Goal: Transaction & Acquisition: Purchase product/service

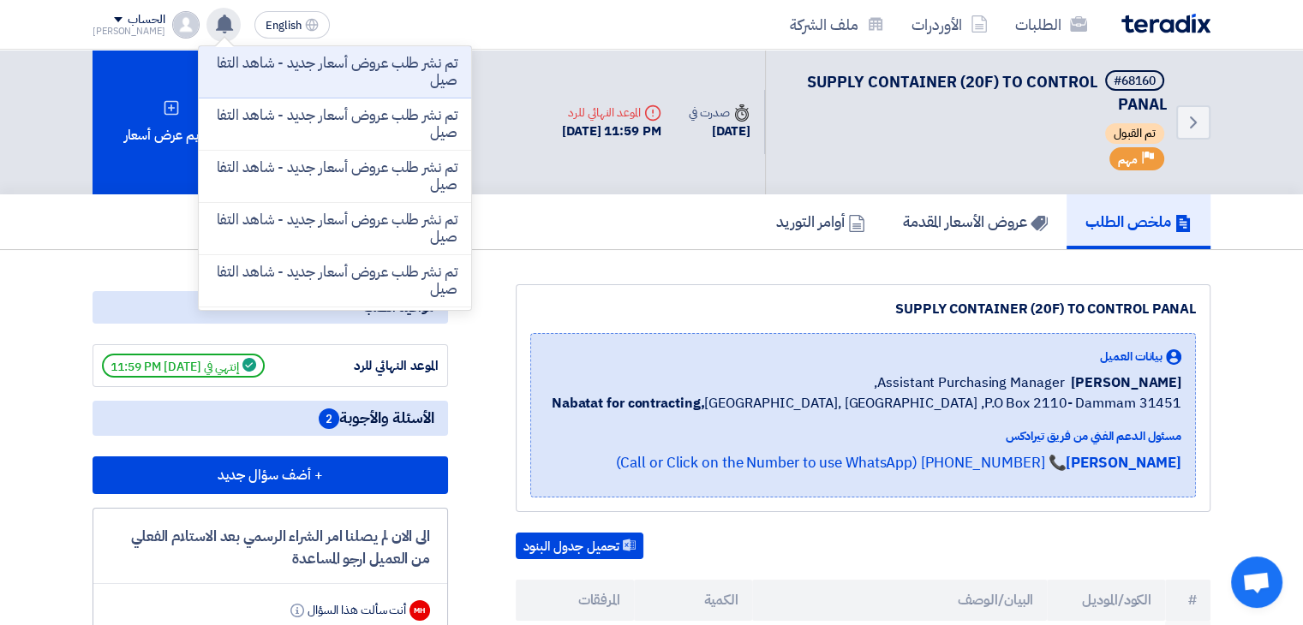
click at [250, 82] on p "تم نشر طلب عروض أسعار جديد - شاهد التفاصيل" at bounding box center [334, 72] width 245 height 34
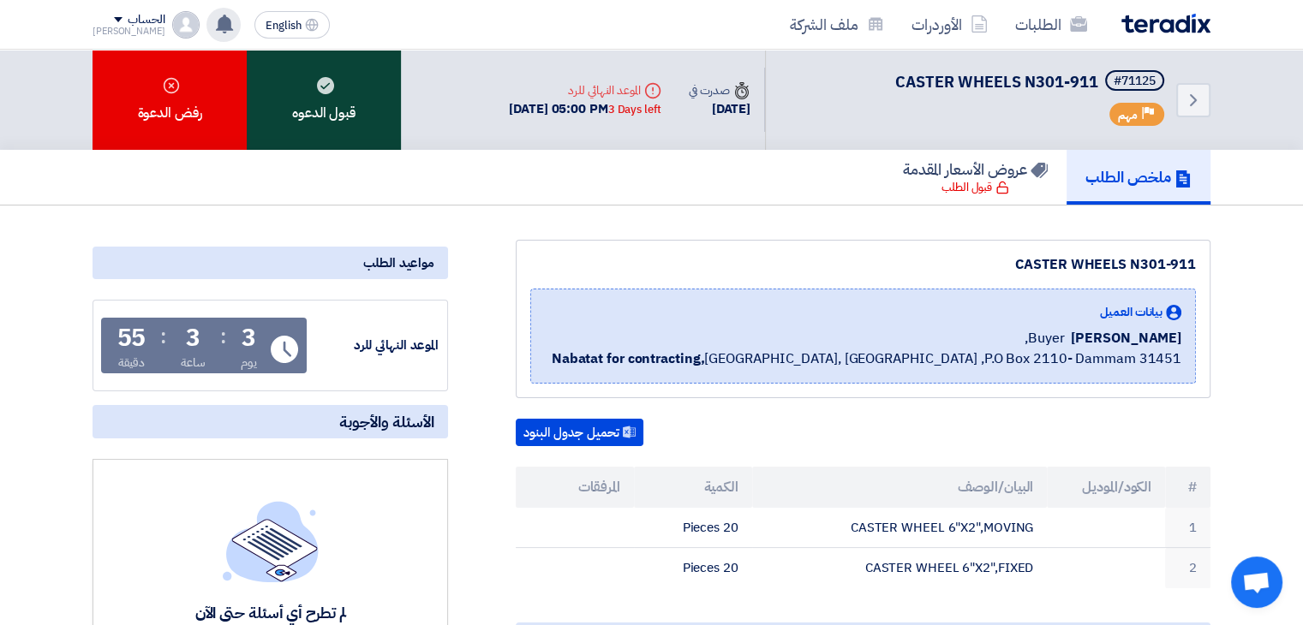
click at [319, 99] on div "قبول الدعوه" at bounding box center [324, 100] width 154 height 100
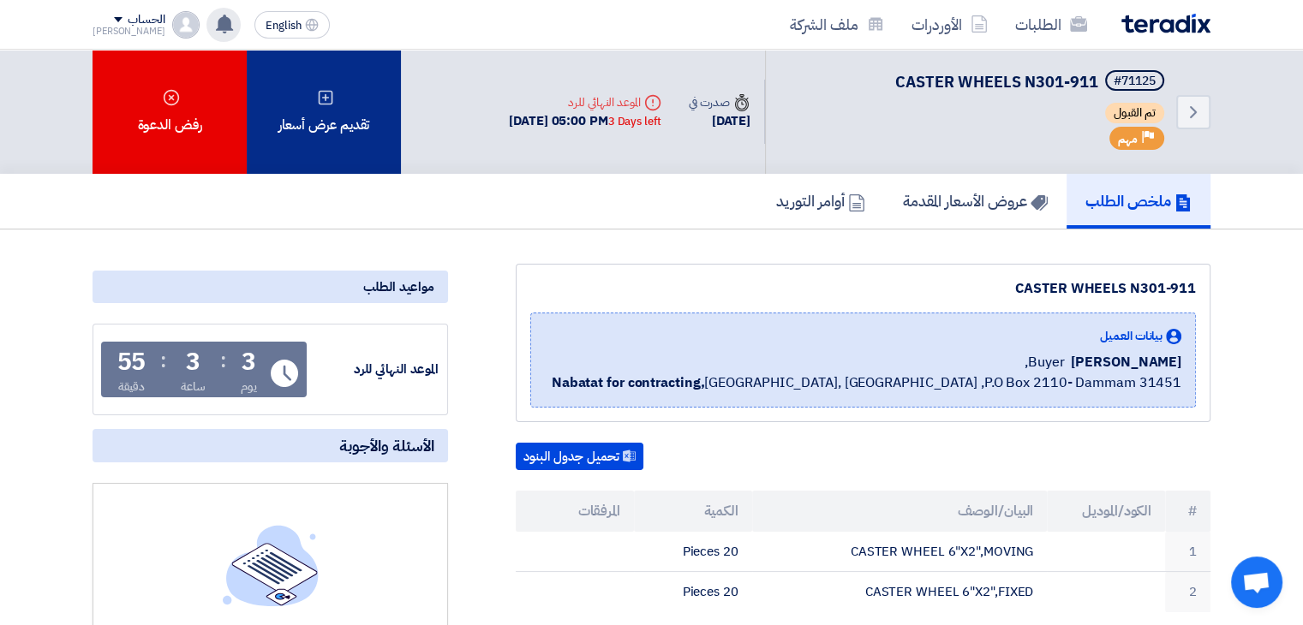
click at [320, 93] on icon at bounding box center [325, 97] width 17 height 17
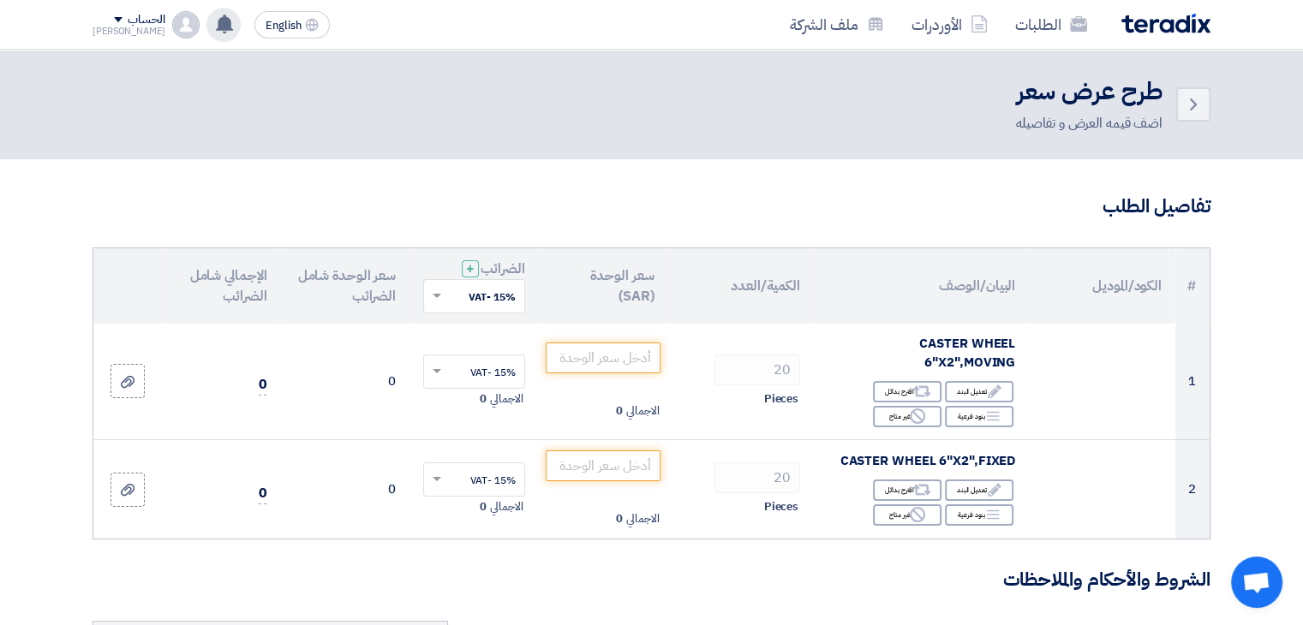
click at [1151, 29] on img at bounding box center [1165, 24] width 89 height 20
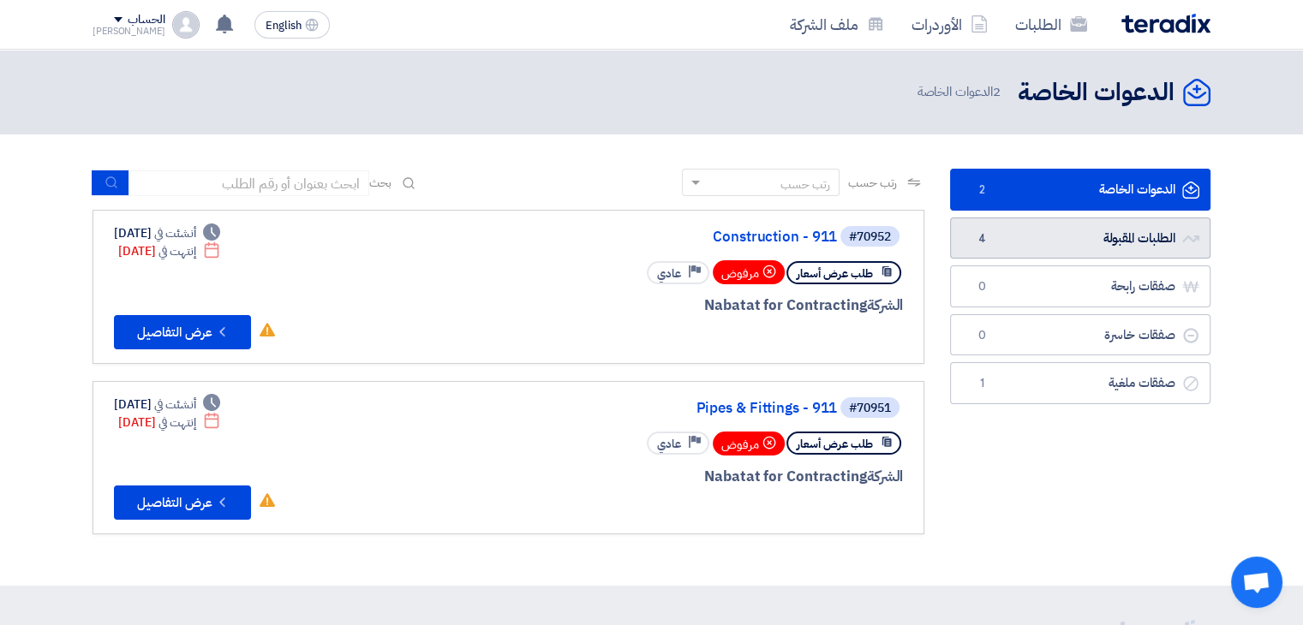
click at [1043, 242] on link "الطلبات المقبولة الطلبات المقبولة 4" at bounding box center [1080, 239] width 260 height 42
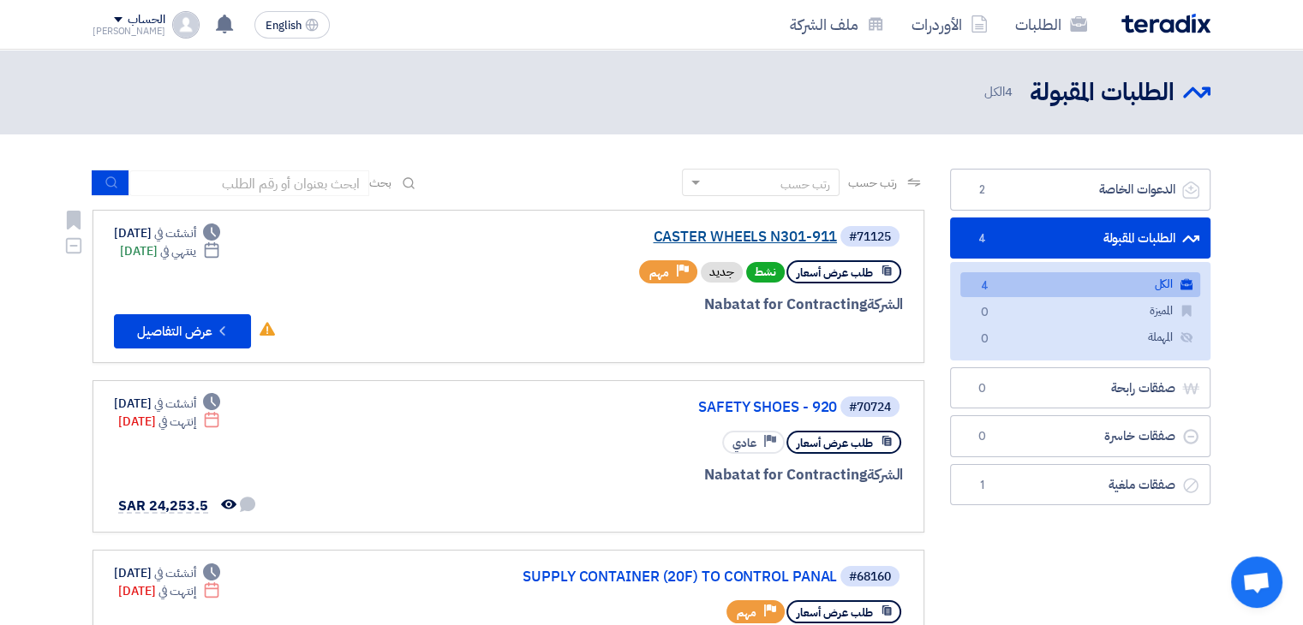
click at [737, 230] on link "CASTER WHEELS N301-911" at bounding box center [665, 237] width 343 height 15
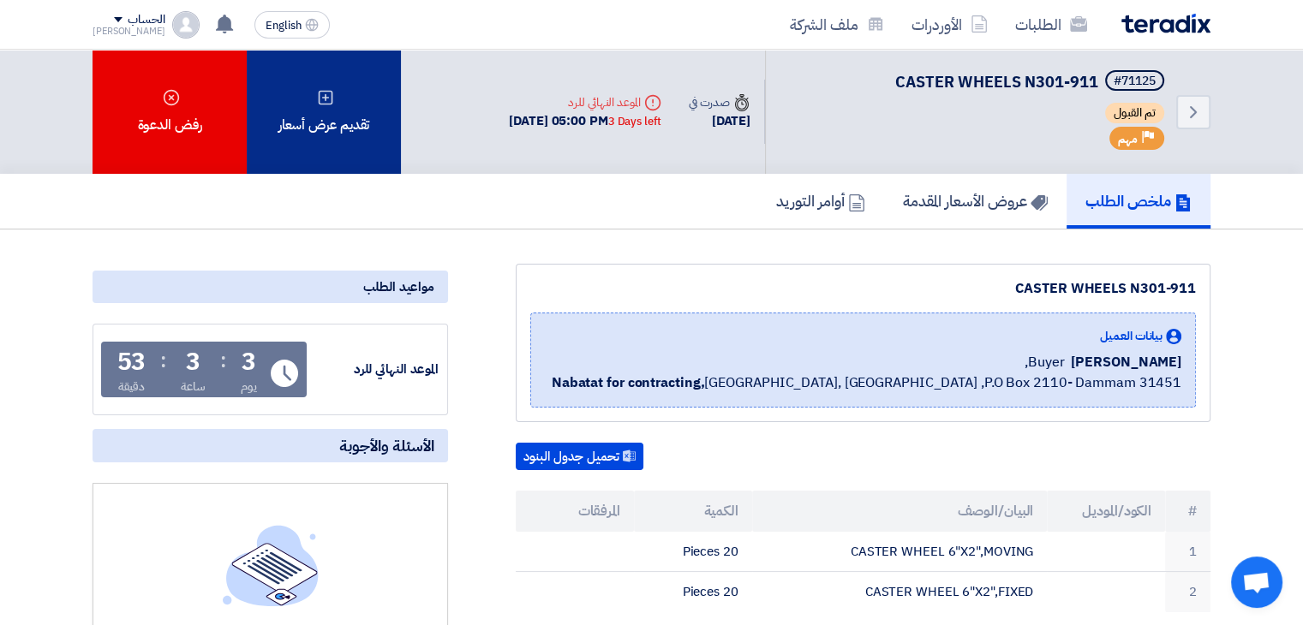
click at [302, 108] on div "تقديم عرض أسعار" at bounding box center [324, 112] width 154 height 124
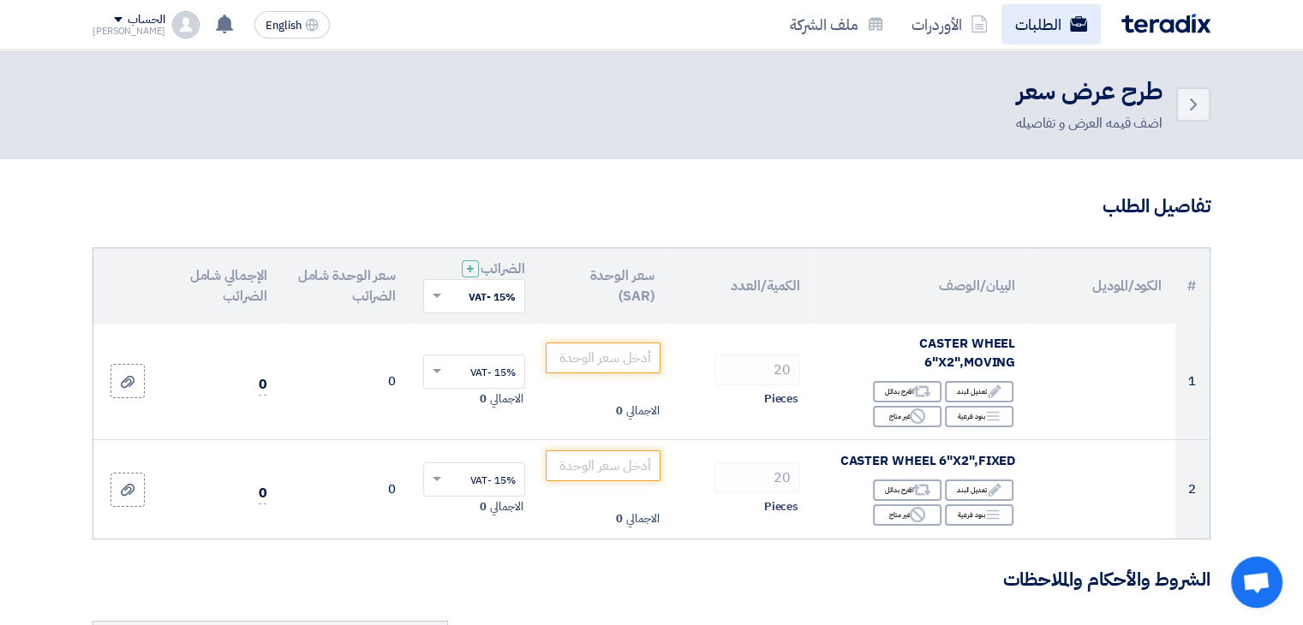
click at [1038, 33] on link "الطلبات" at bounding box center [1051, 24] width 99 height 40
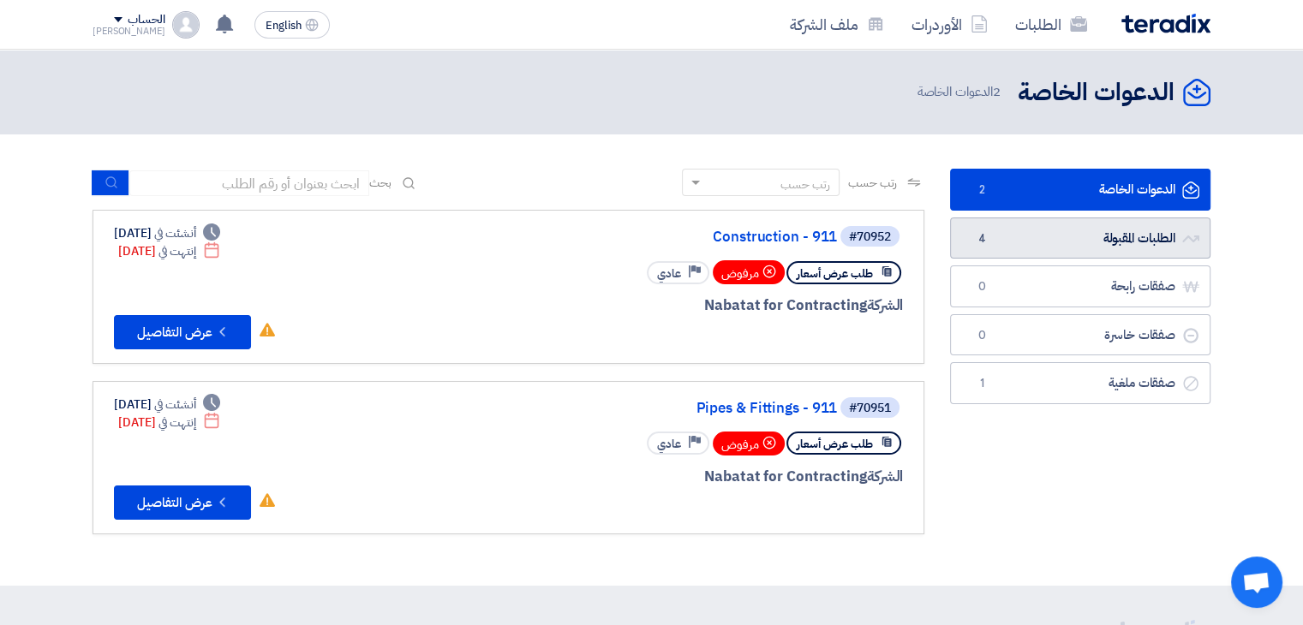
click at [1043, 240] on link "الطلبات المقبولة الطلبات المقبولة 4" at bounding box center [1080, 239] width 260 height 42
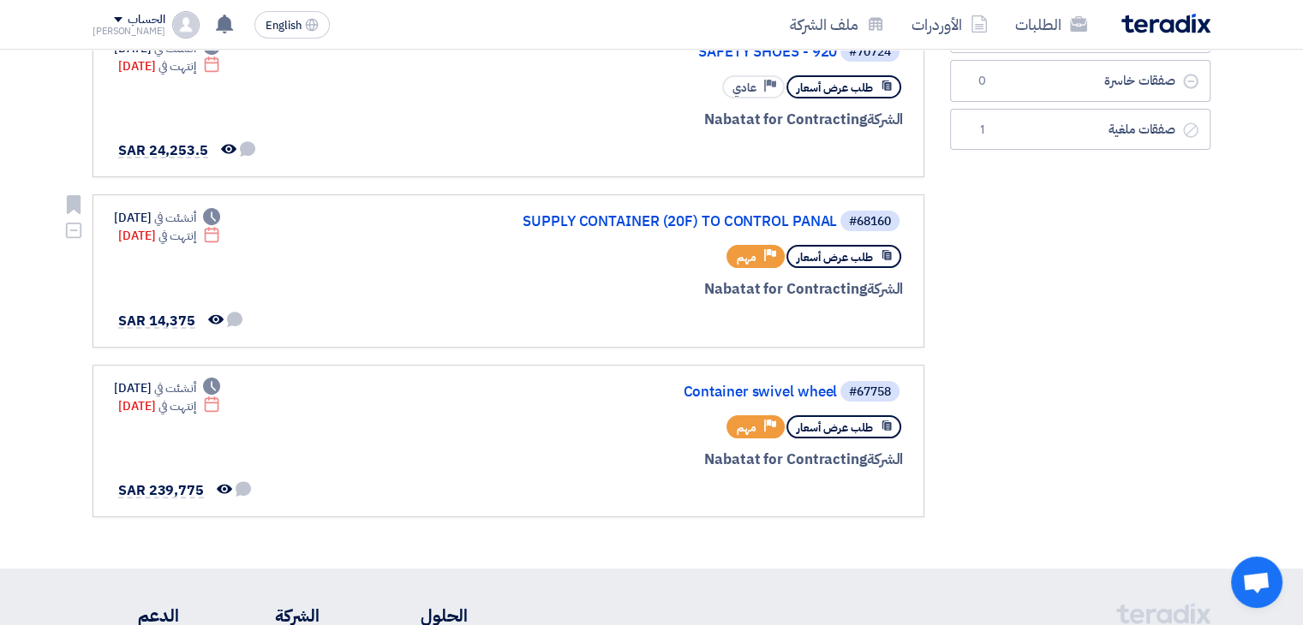
scroll to position [428, 0]
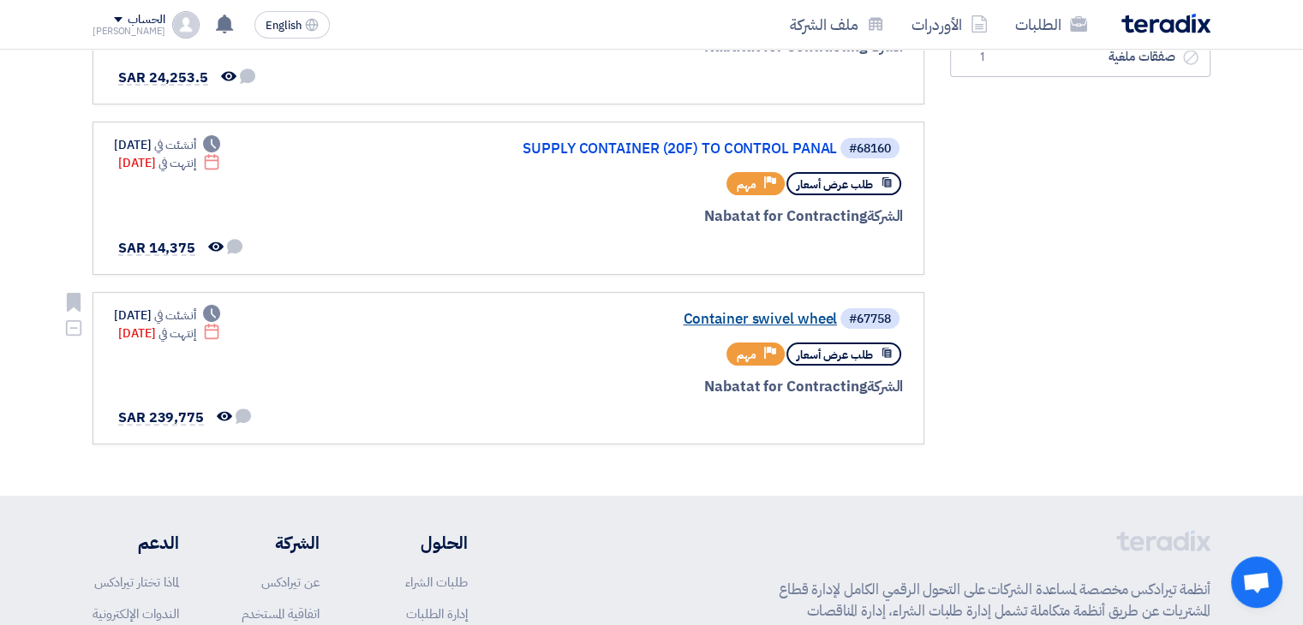
click at [750, 312] on link "Container swivel wheel" at bounding box center [665, 319] width 343 height 15
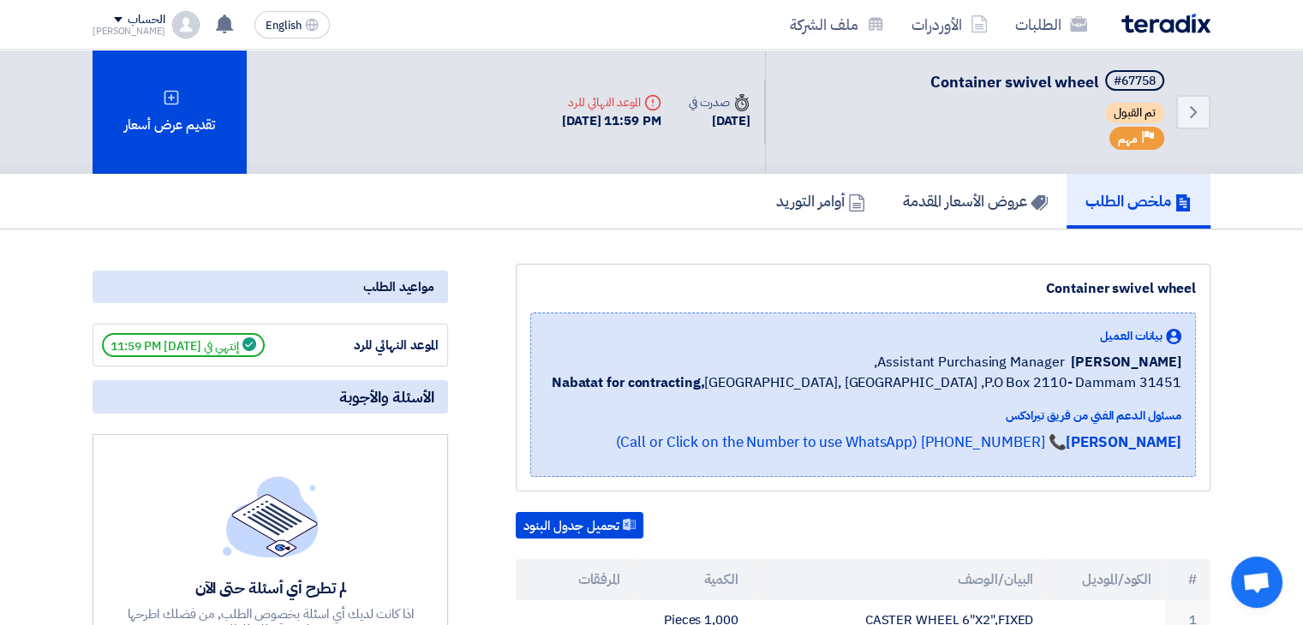
scroll to position [86, 0]
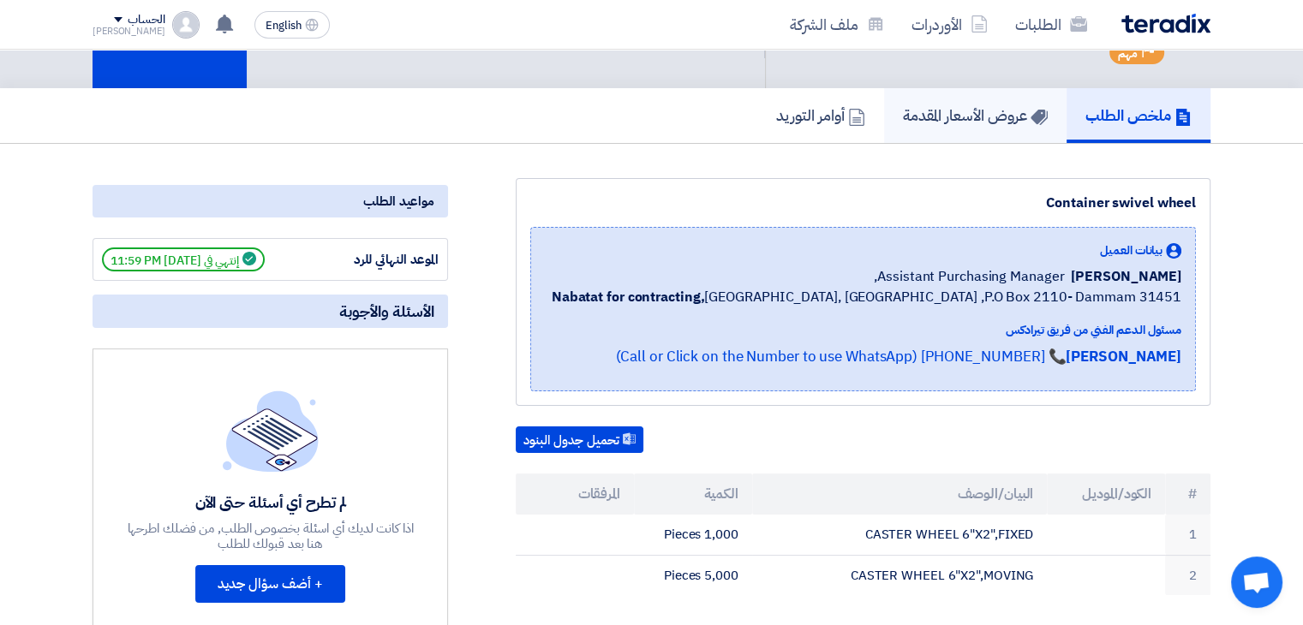
click at [1017, 126] on link "عروض الأسعار المقدمة" at bounding box center [975, 115] width 182 height 55
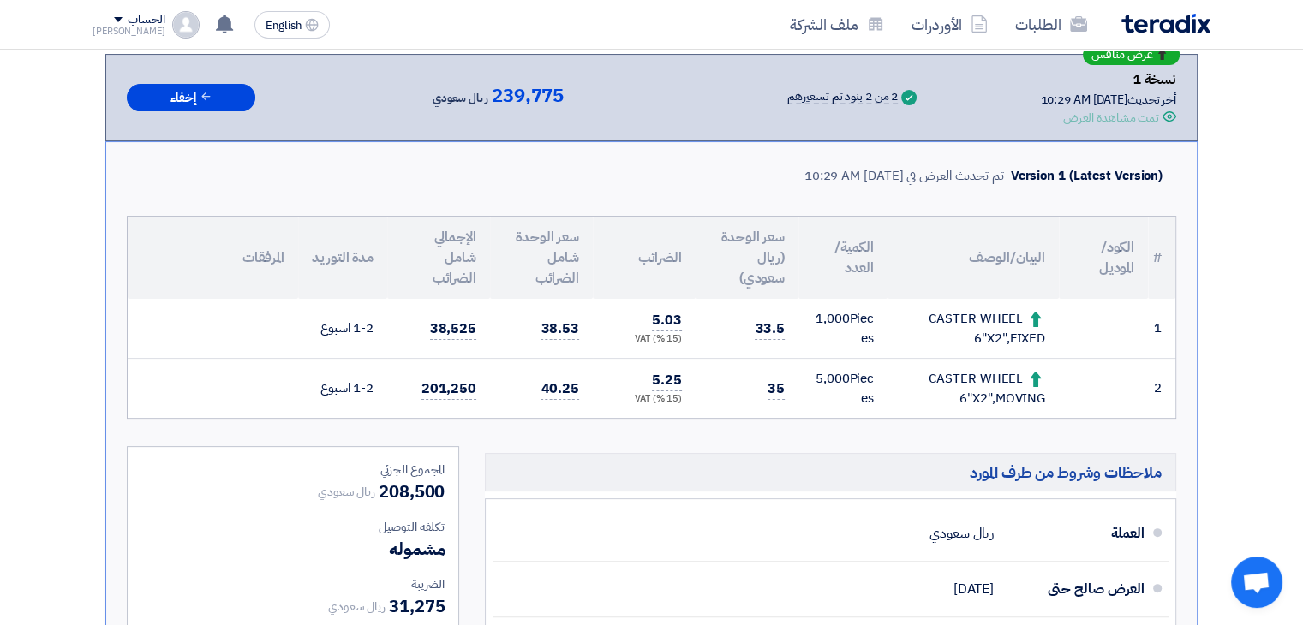
scroll to position [343, 0]
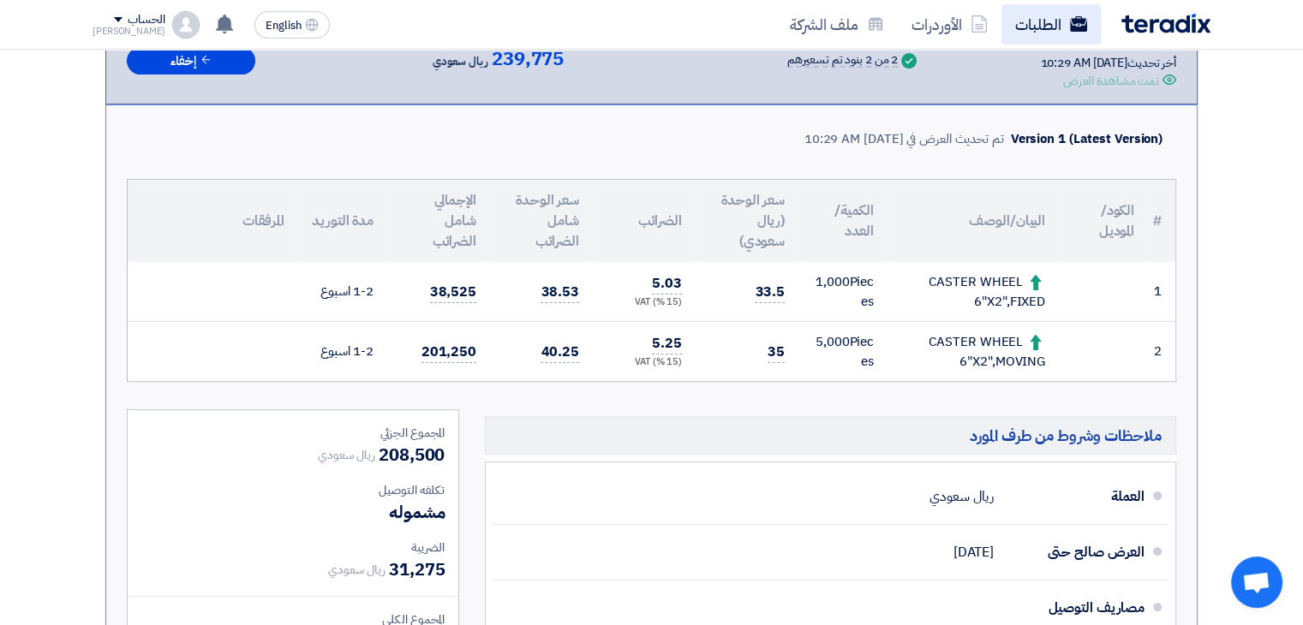
click at [1067, 28] on link "الطلبات" at bounding box center [1051, 24] width 99 height 40
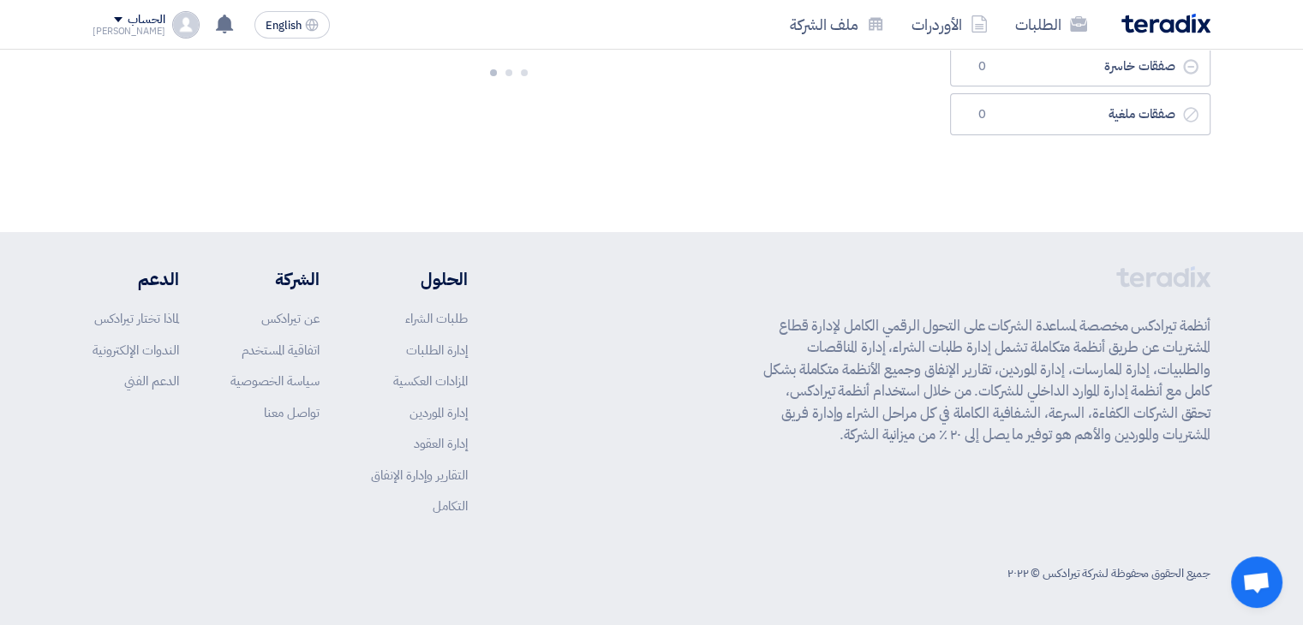
scroll to position [0, 0]
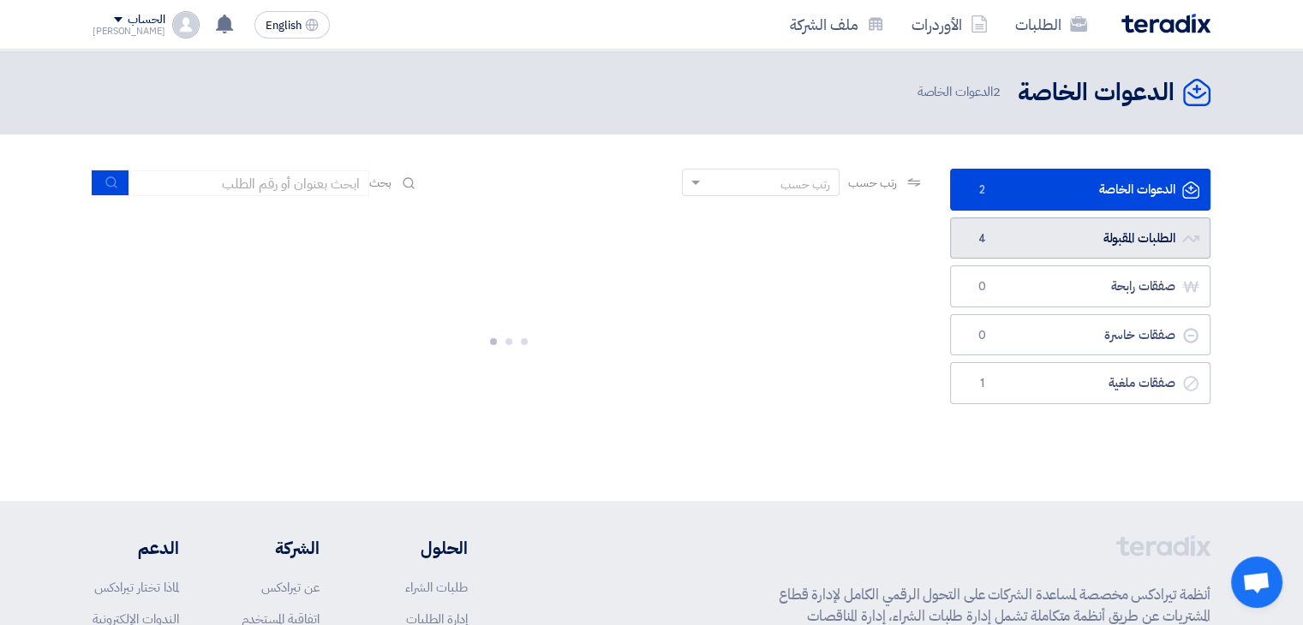
click at [1111, 248] on link "الطلبات المقبولة الطلبات المقبولة 4" at bounding box center [1080, 239] width 260 height 42
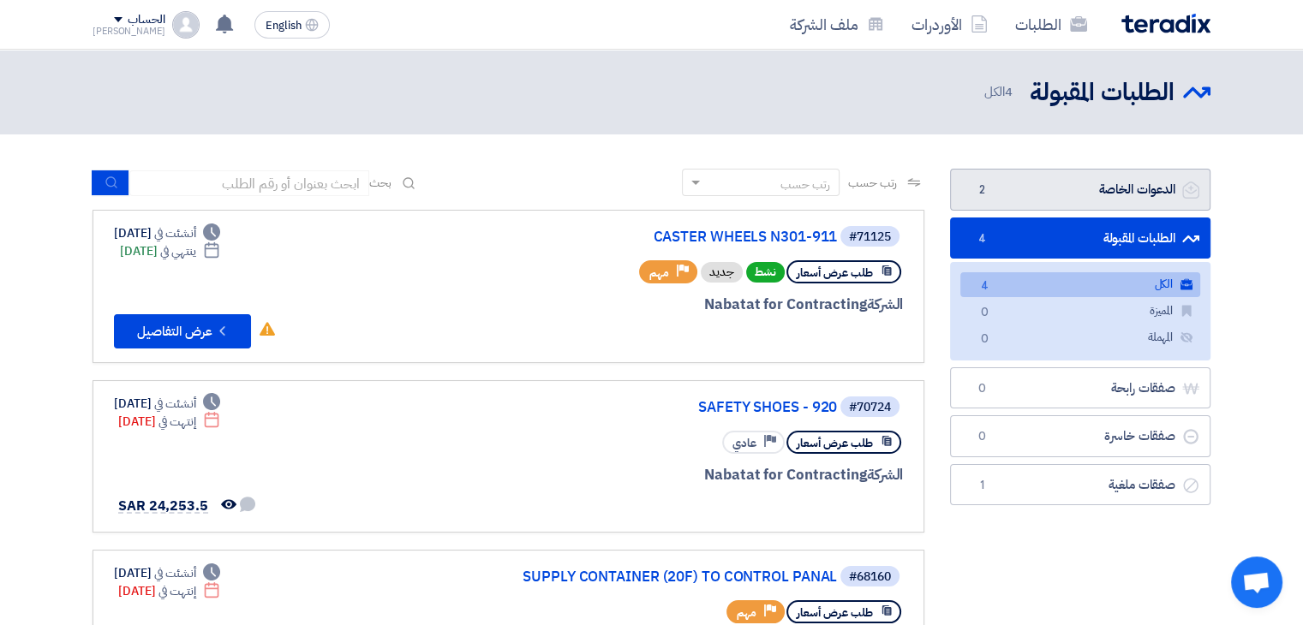
click at [1121, 200] on link "الدعوات الخاصة الدعوات الخاصة 2" at bounding box center [1080, 190] width 260 height 42
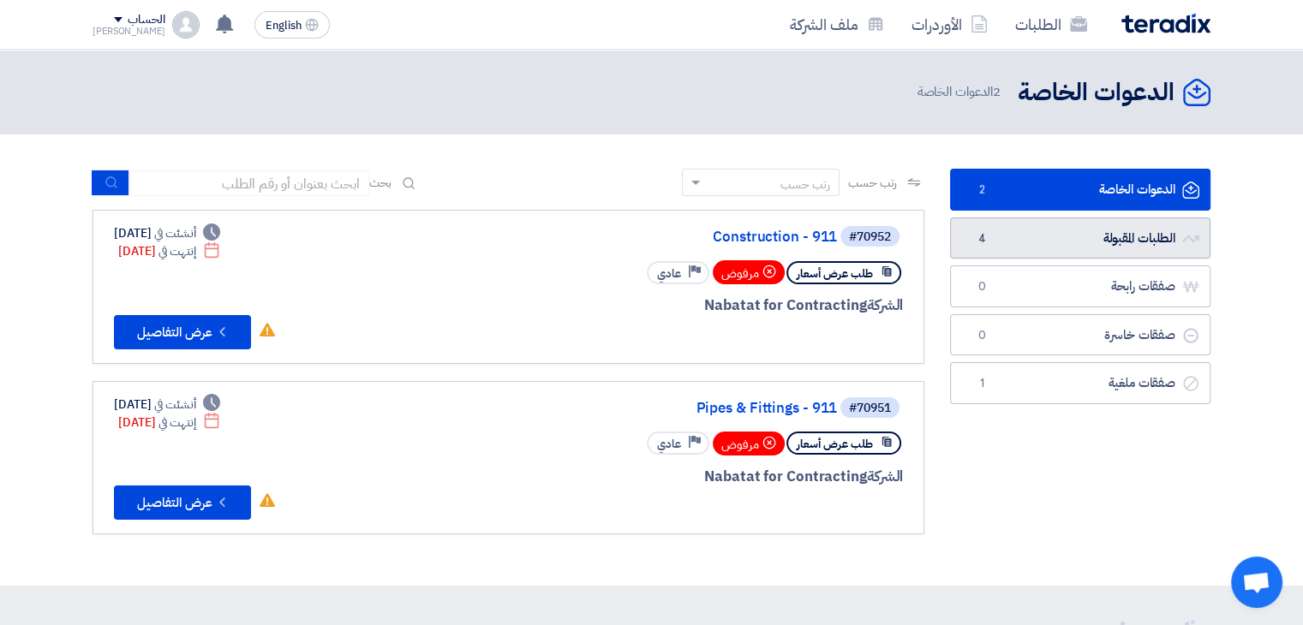
click at [1121, 246] on link "الطلبات المقبولة الطلبات المقبولة 4" at bounding box center [1080, 239] width 260 height 42
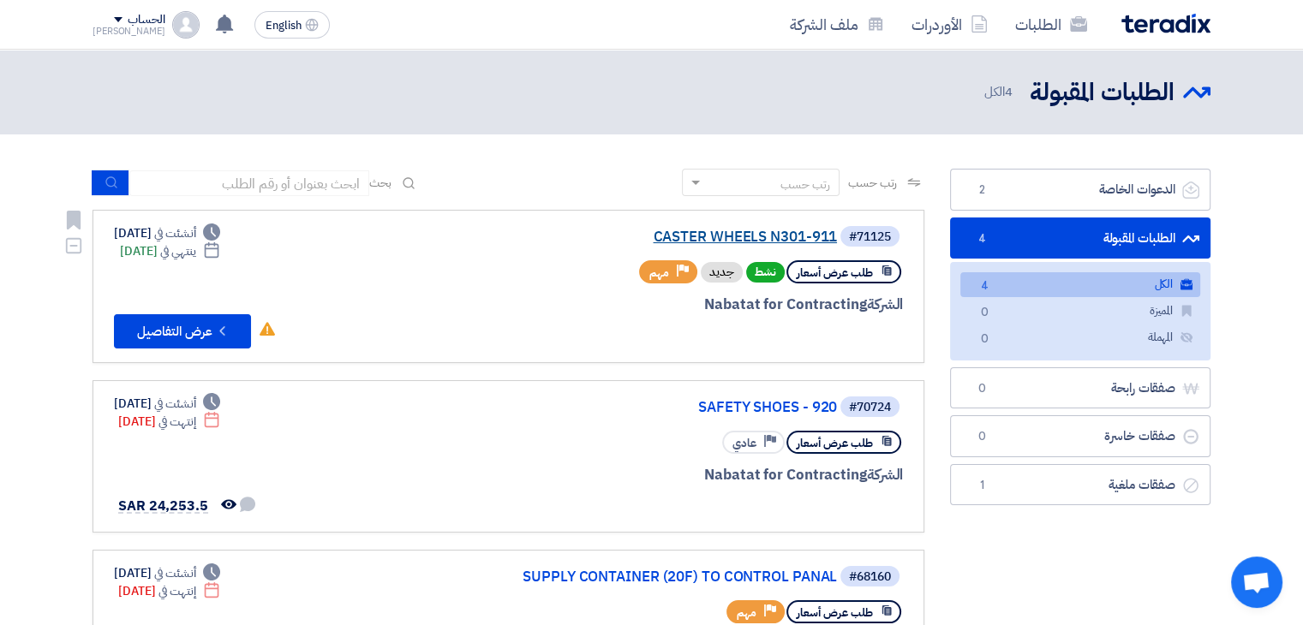
click at [760, 234] on link "CASTER WHEELS N301-911" at bounding box center [665, 237] width 343 height 15
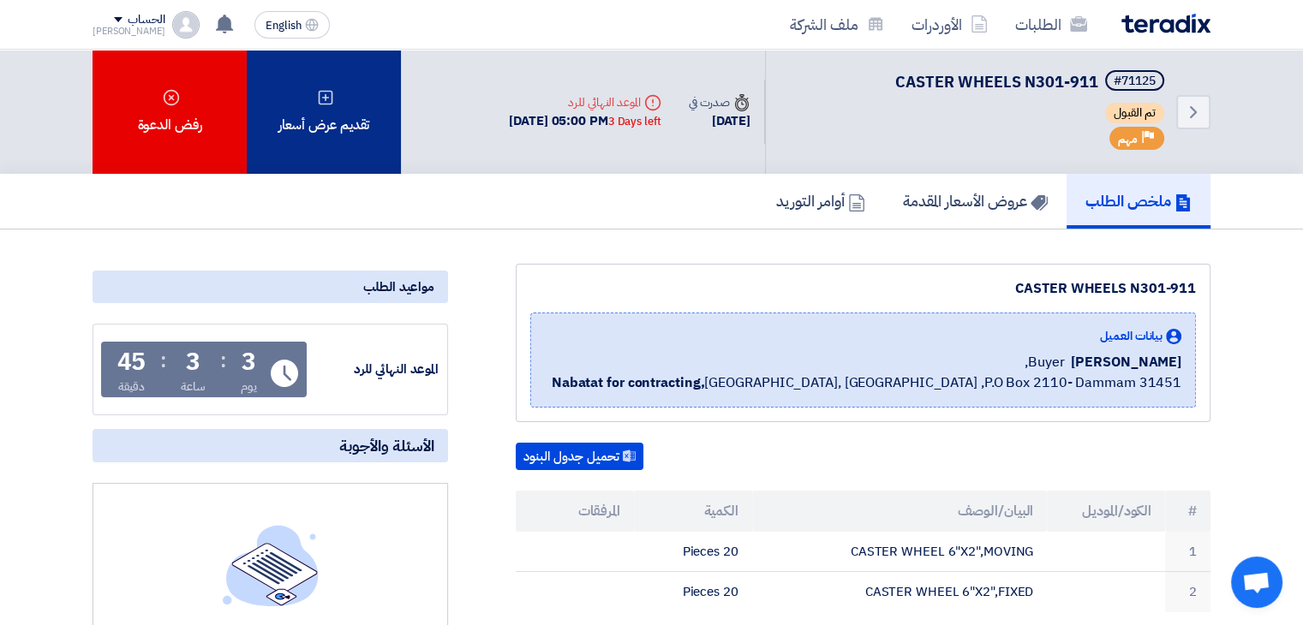
click at [318, 121] on div "تقديم عرض أسعار" at bounding box center [324, 112] width 154 height 124
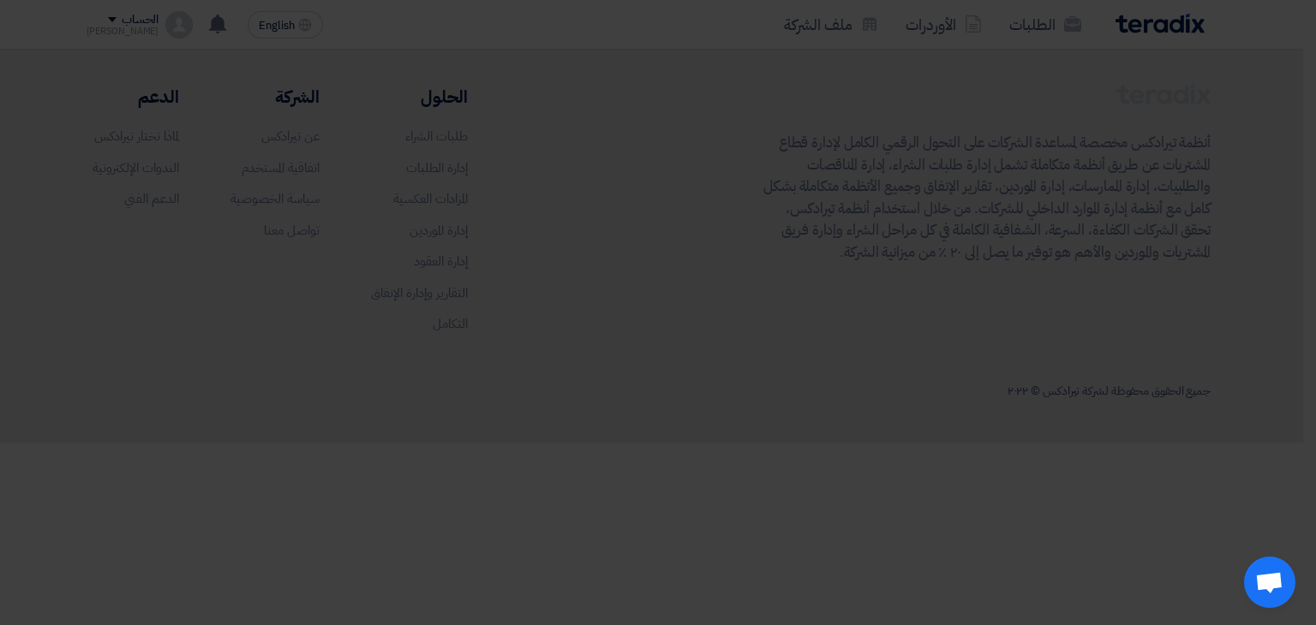
click at [645, 259] on div "أبدأ في تقديم عرض أسعار جديد تقديم عرض أسعار جديد من البداية" at bounding box center [658, 169] width 942 height 247
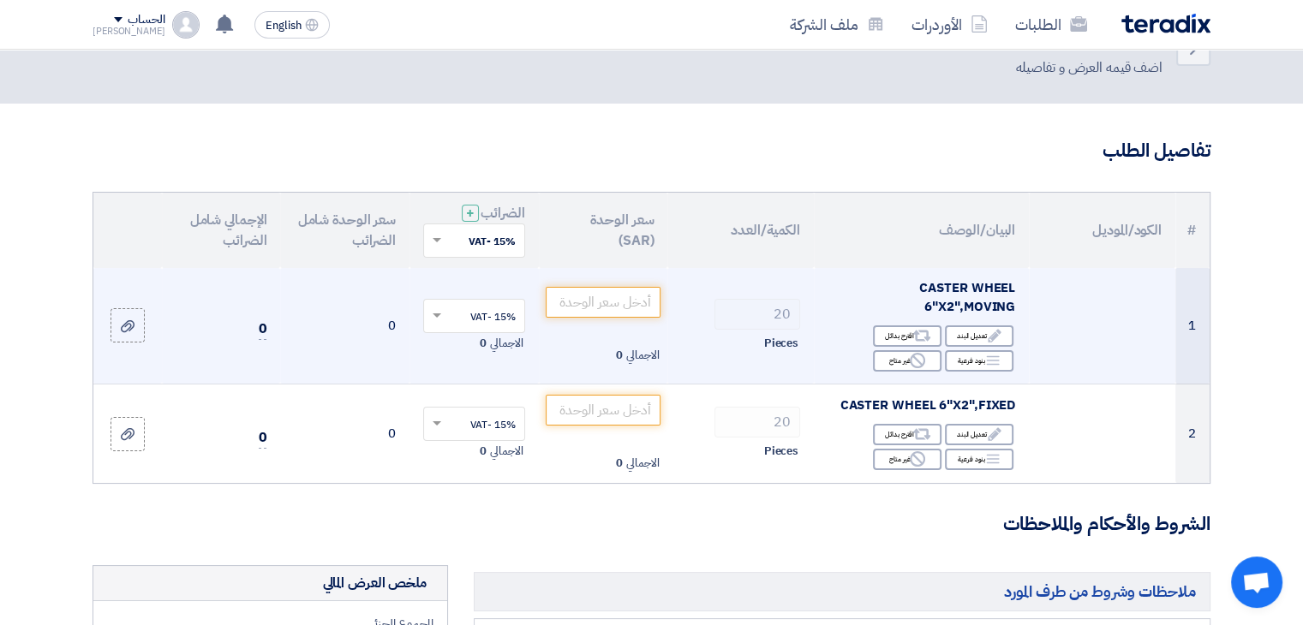
scroll to position [86, 0]
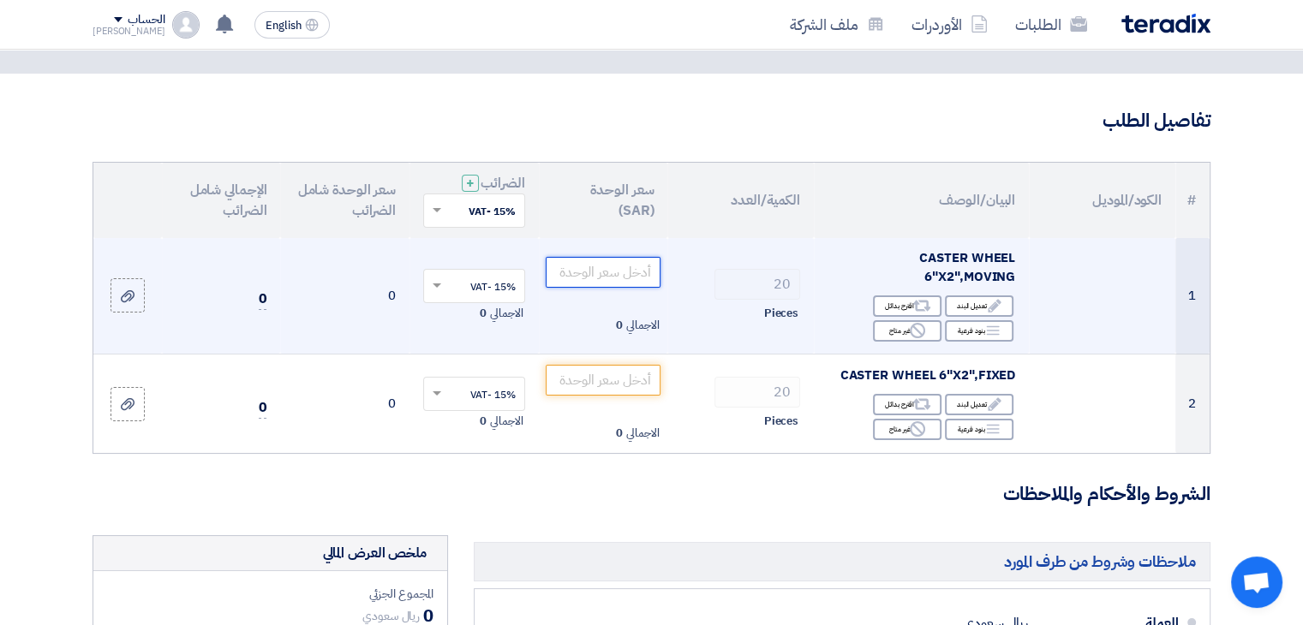
click at [605, 270] on input "number" at bounding box center [604, 272] width 116 height 31
click at [575, 274] on input "number" at bounding box center [604, 272] width 116 height 31
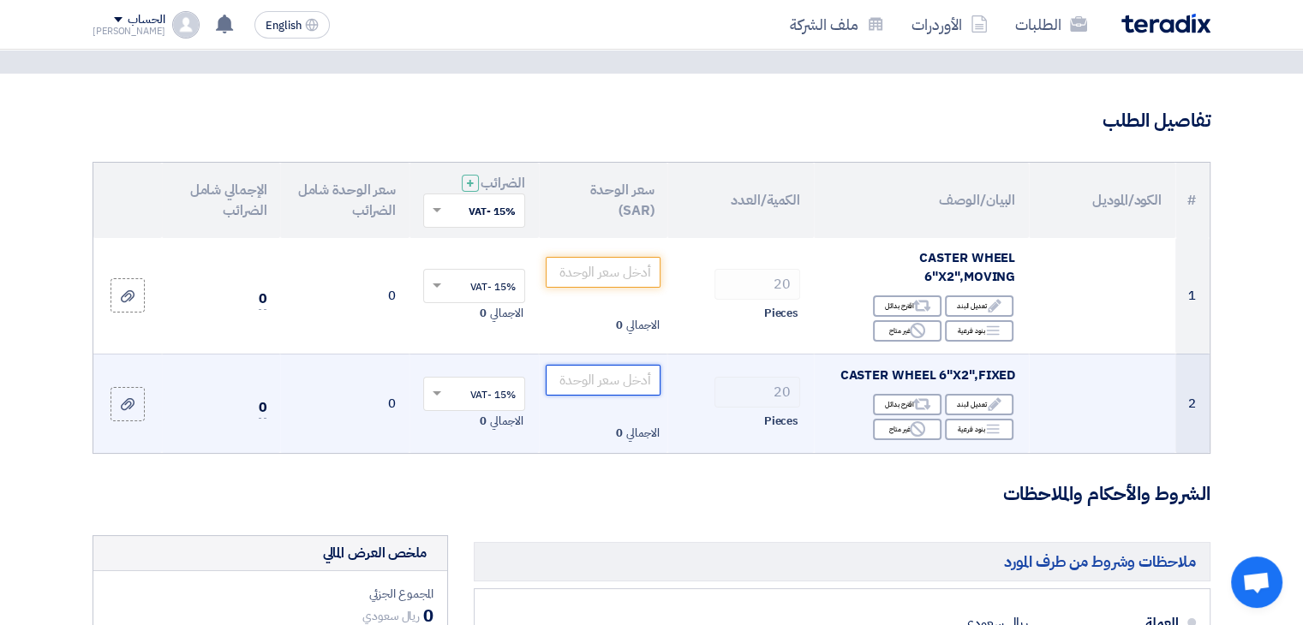
click at [618, 380] on input "number" at bounding box center [604, 380] width 116 height 31
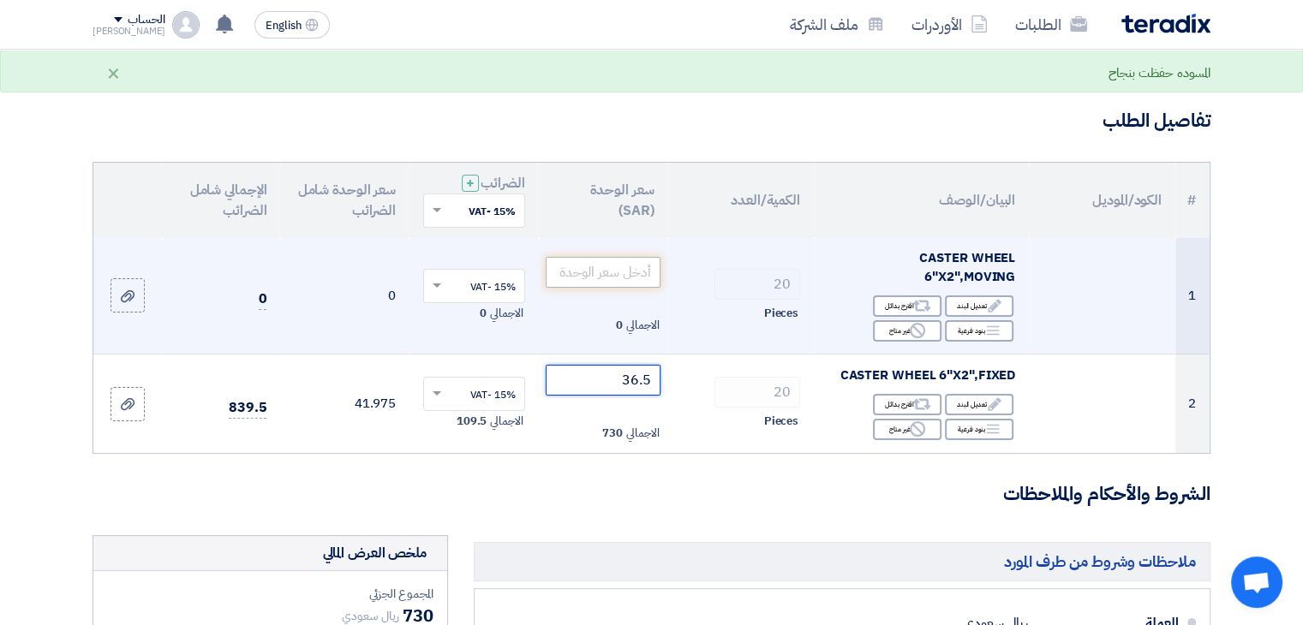
type input "36.5"
click at [631, 272] on input "number" at bounding box center [604, 272] width 116 height 31
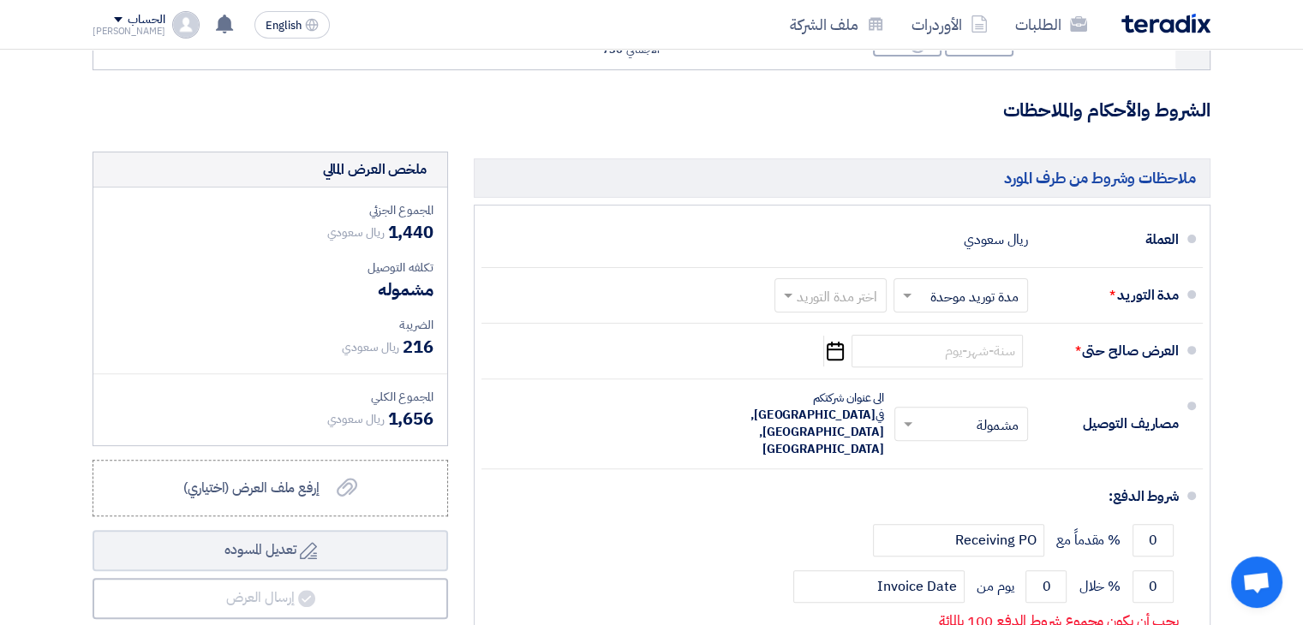
scroll to position [343, 0]
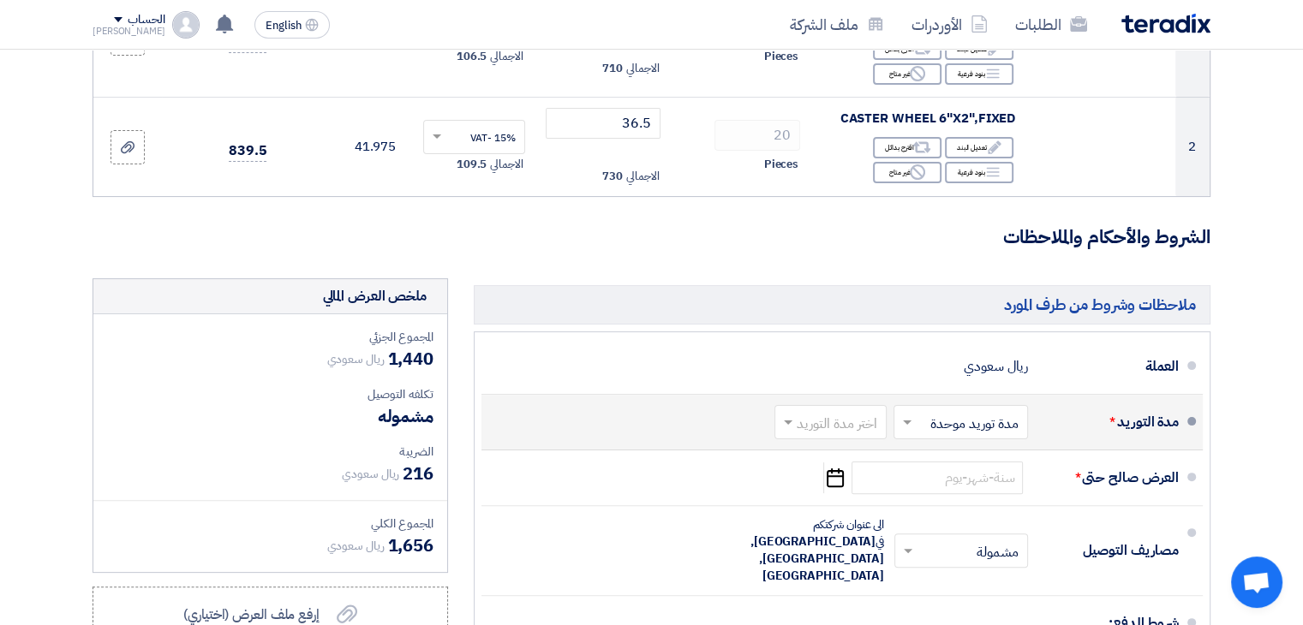
type input "35.5"
click at [969, 426] on input "text" at bounding box center [957, 423] width 126 height 25
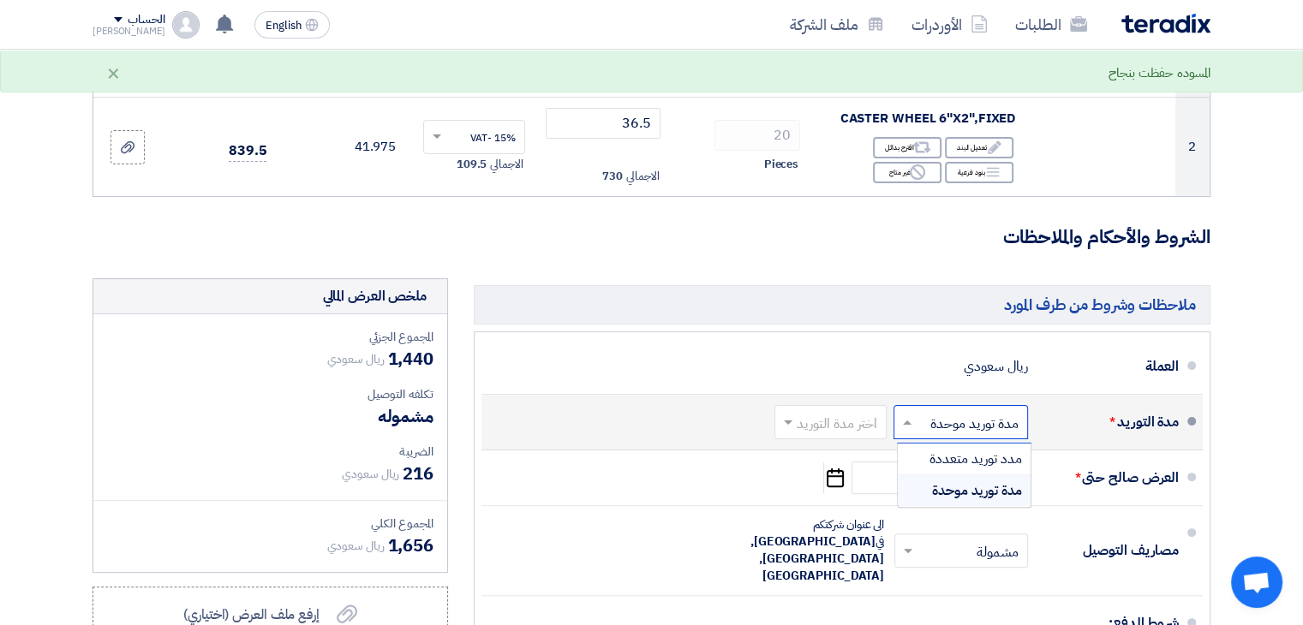
click at [969, 426] on input "text" at bounding box center [957, 423] width 126 height 25
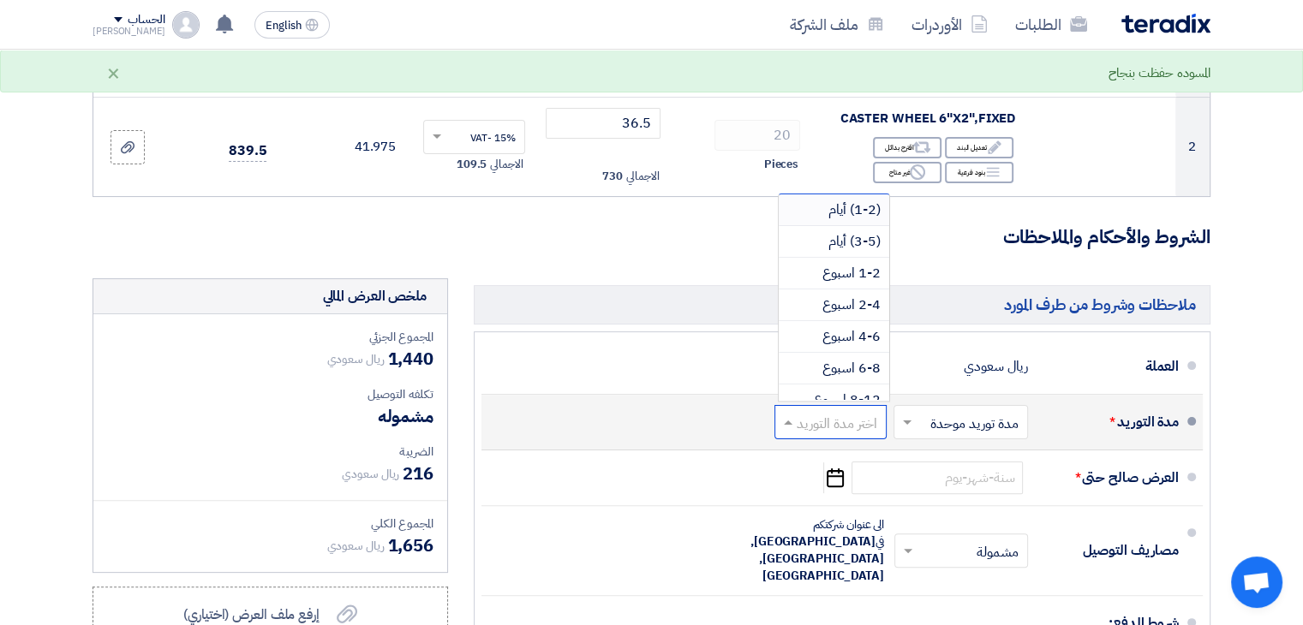
click at [840, 419] on input "text" at bounding box center [827, 423] width 104 height 25
click at [836, 206] on span "(1-2) أيام" at bounding box center [854, 210] width 52 height 21
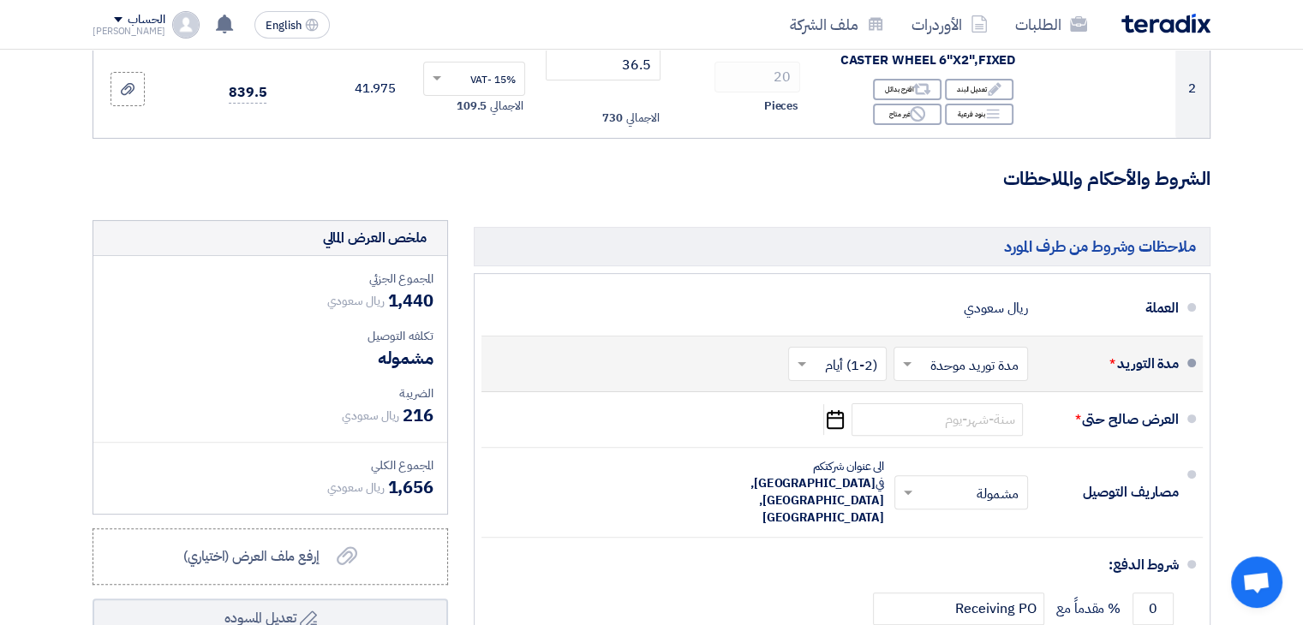
scroll to position [428, 0]
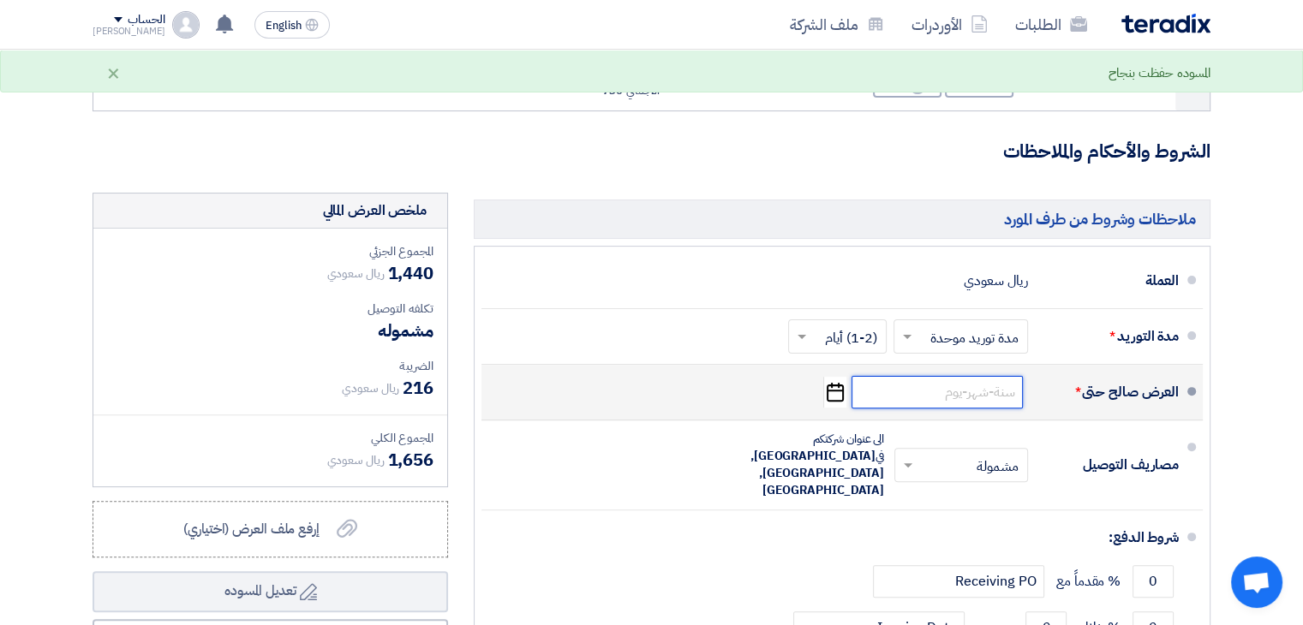
click at [972, 400] on input at bounding box center [937, 392] width 171 height 33
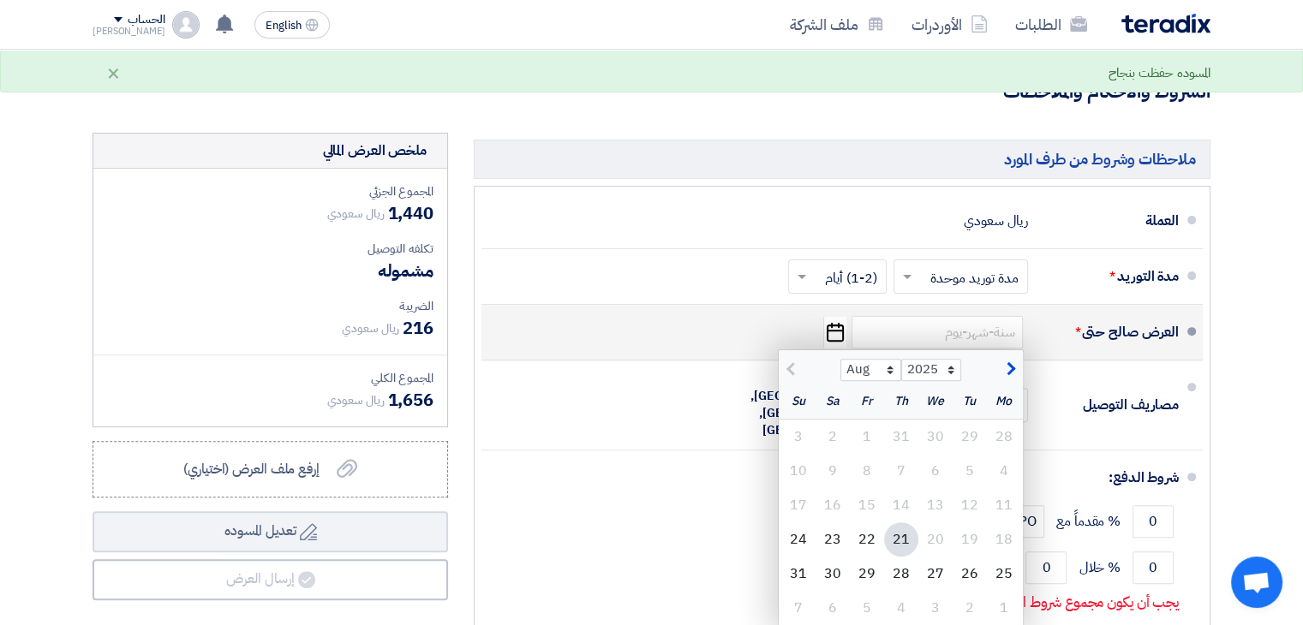
scroll to position [514, 0]
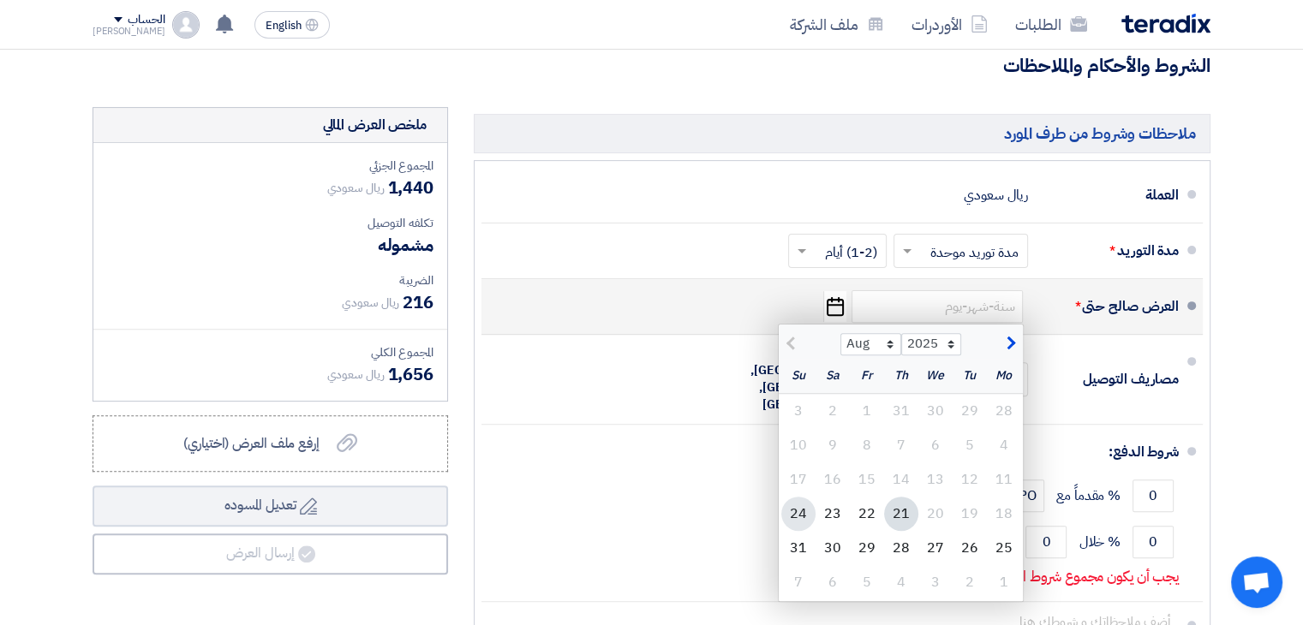
click at [798, 508] on div "24" at bounding box center [798, 514] width 34 height 34
type input "[DATE]"
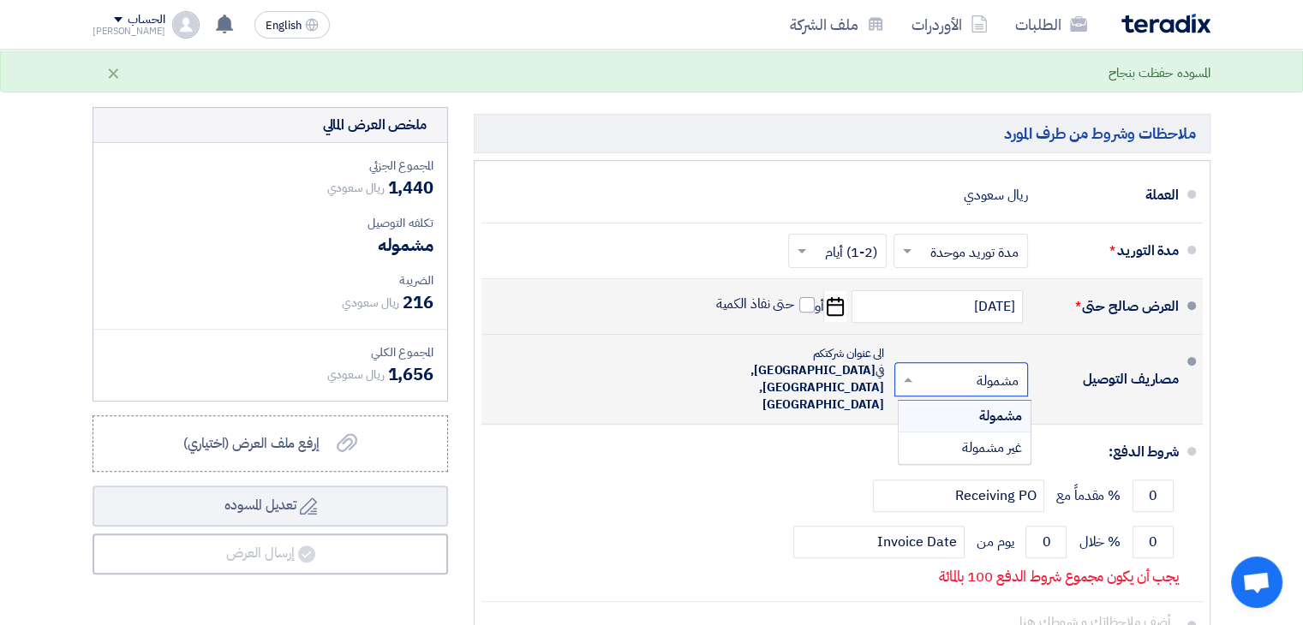
click at [990, 368] on input "text" at bounding box center [957, 380] width 125 height 25
click at [992, 438] on span "غير مشمولة" at bounding box center [992, 448] width 60 height 21
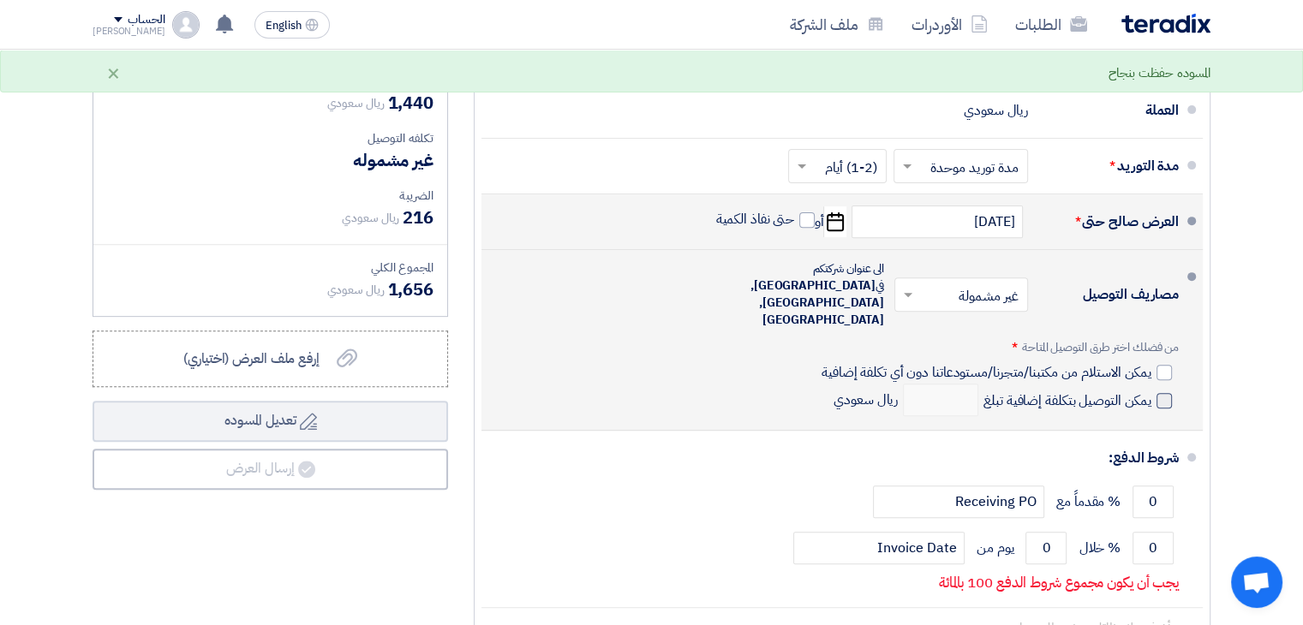
scroll to position [600, 0]
click at [1164, 364] on div at bounding box center [1164, 371] width 15 height 15
click at [1151, 362] on input "يمكن الاستلام من مكتبنا/متجرنا/مستودعاتنا دون أي تكلفة إضافية" at bounding box center [984, 378] width 333 height 33
checkbox input "true"
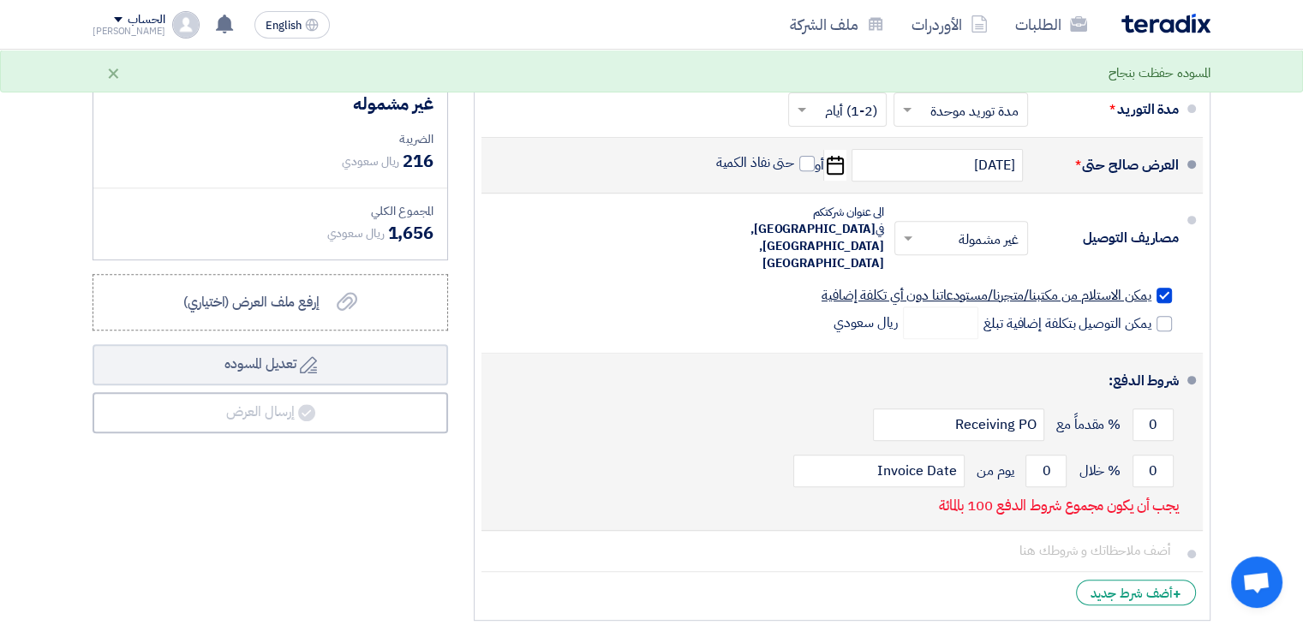
scroll to position [685, 0]
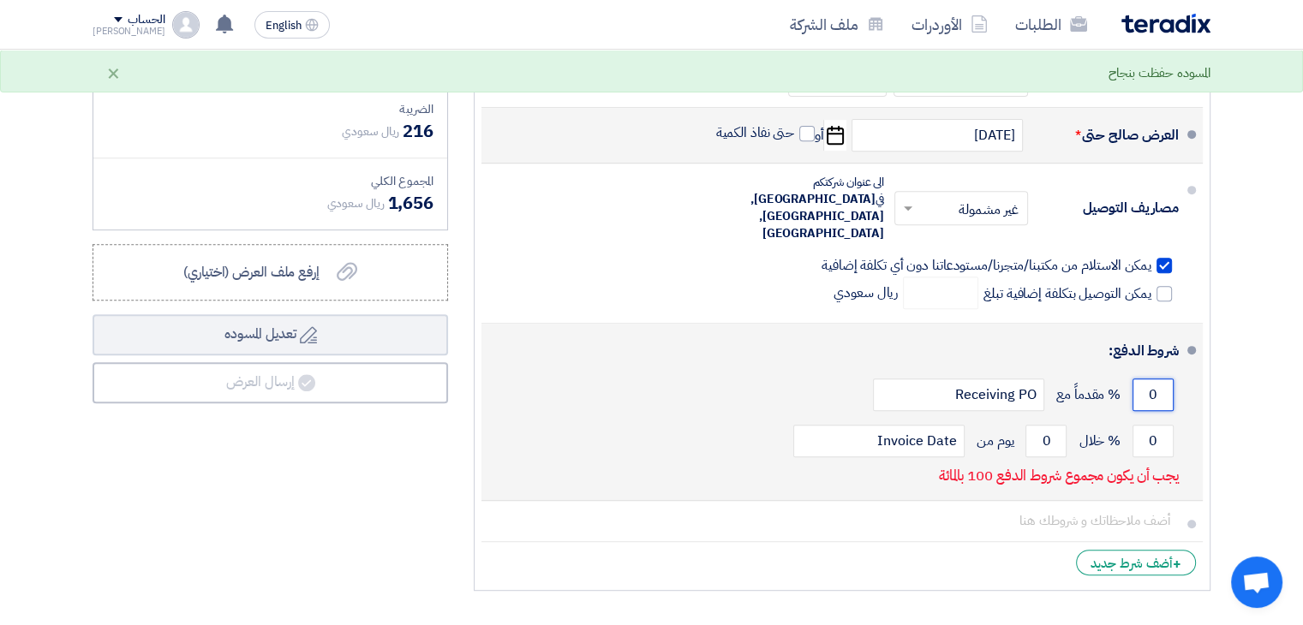
drag, startPoint x: 1148, startPoint y: 362, endPoint x: 1160, endPoint y: 362, distance: 12.0
click at [1160, 379] on input "0" at bounding box center [1153, 395] width 41 height 33
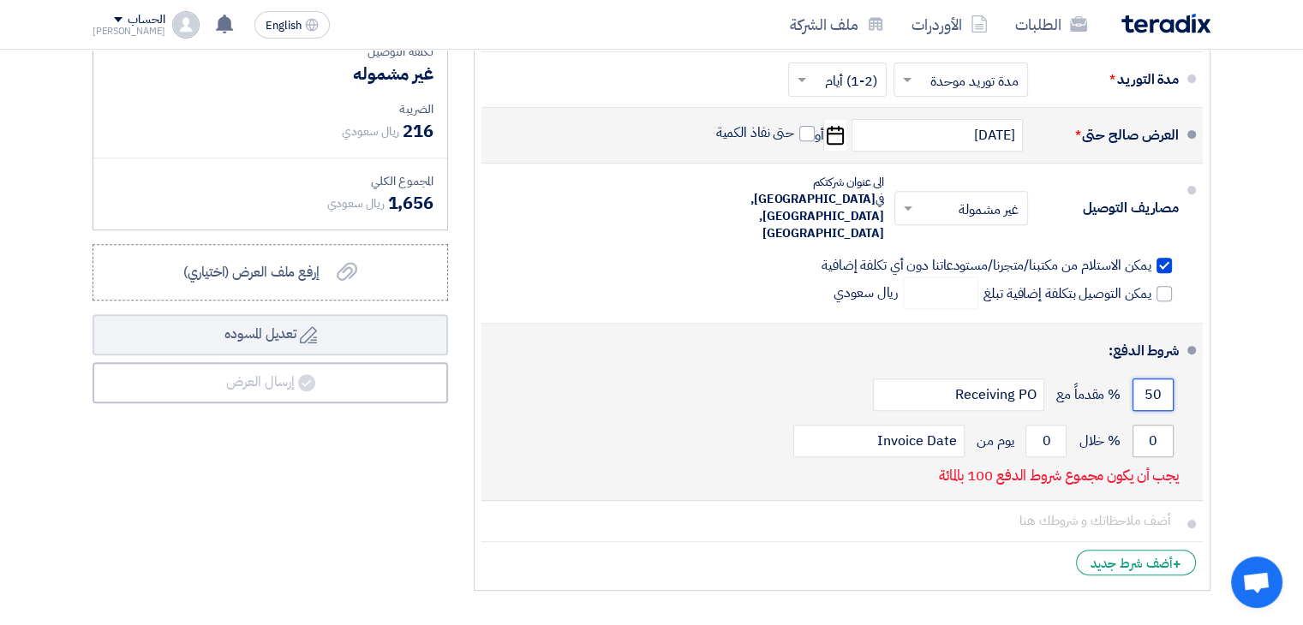
type input "50"
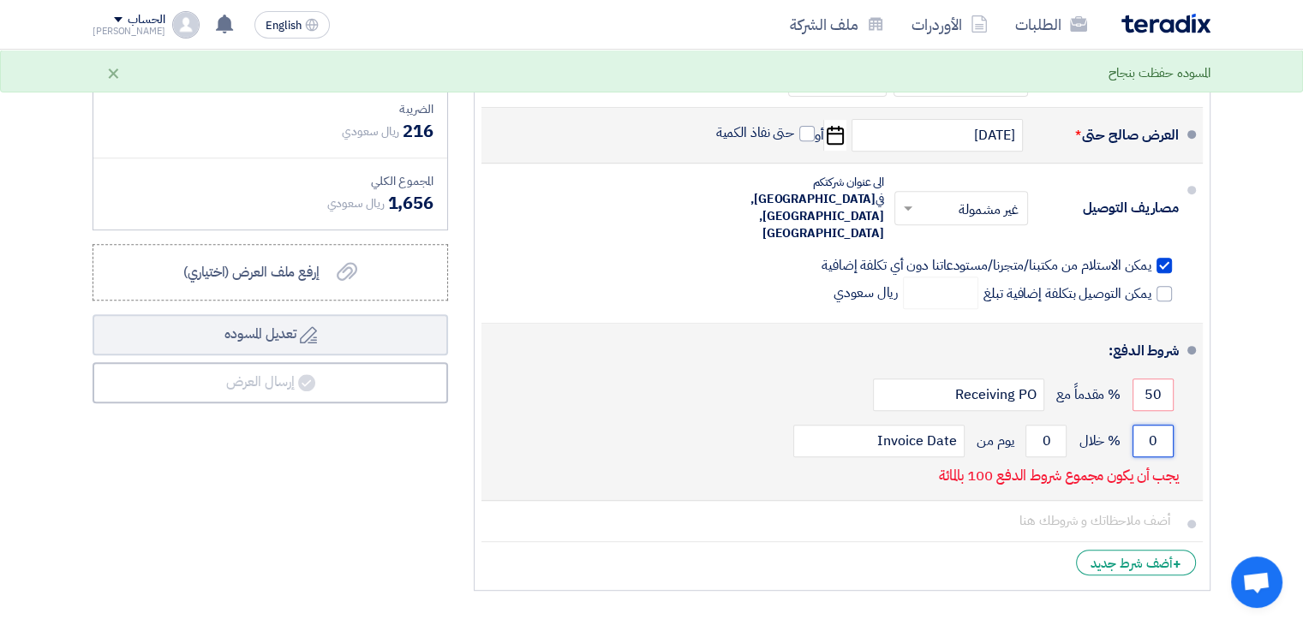
click at [1134, 425] on input "0" at bounding box center [1153, 441] width 41 height 33
drag, startPoint x: 1148, startPoint y: 403, endPoint x: 1165, endPoint y: 402, distance: 17.2
click at [1165, 425] on input "0" at bounding box center [1153, 441] width 41 height 33
type input "50"
click at [1035, 425] on input "0" at bounding box center [1046, 441] width 41 height 33
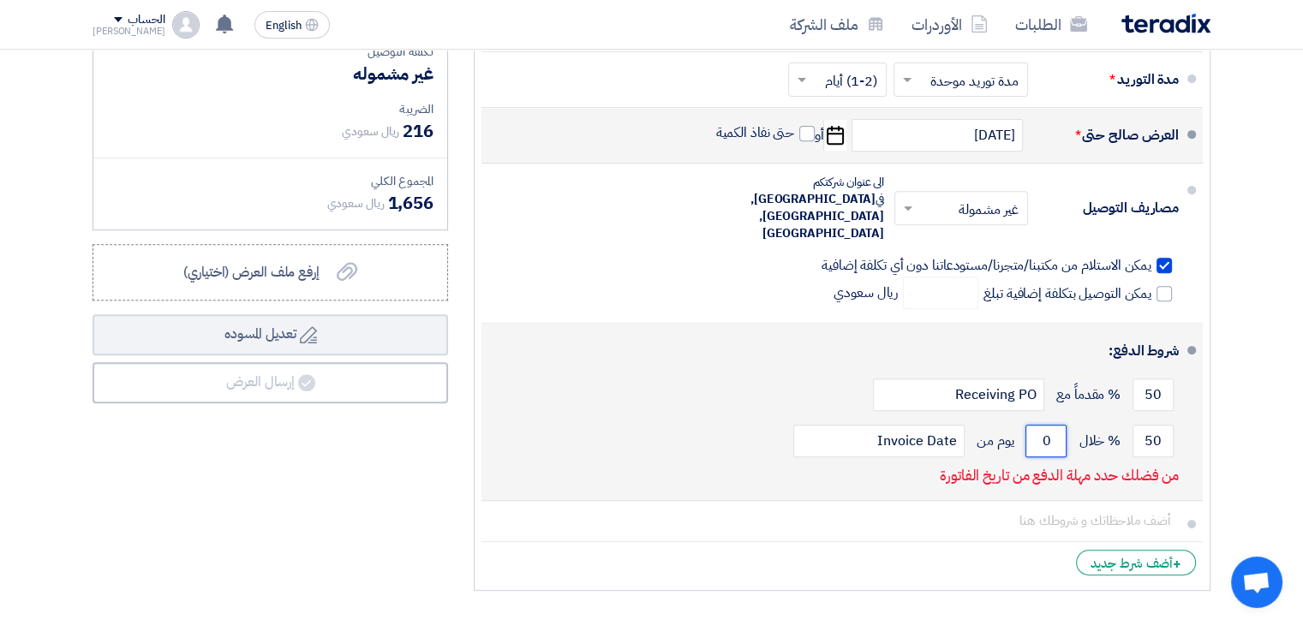
drag, startPoint x: 1038, startPoint y: 403, endPoint x: 1068, endPoint y: 403, distance: 30.0
click at [1068, 418] on div "50 % خلال 0 يوم من Invoice Date" at bounding box center [837, 441] width 684 height 46
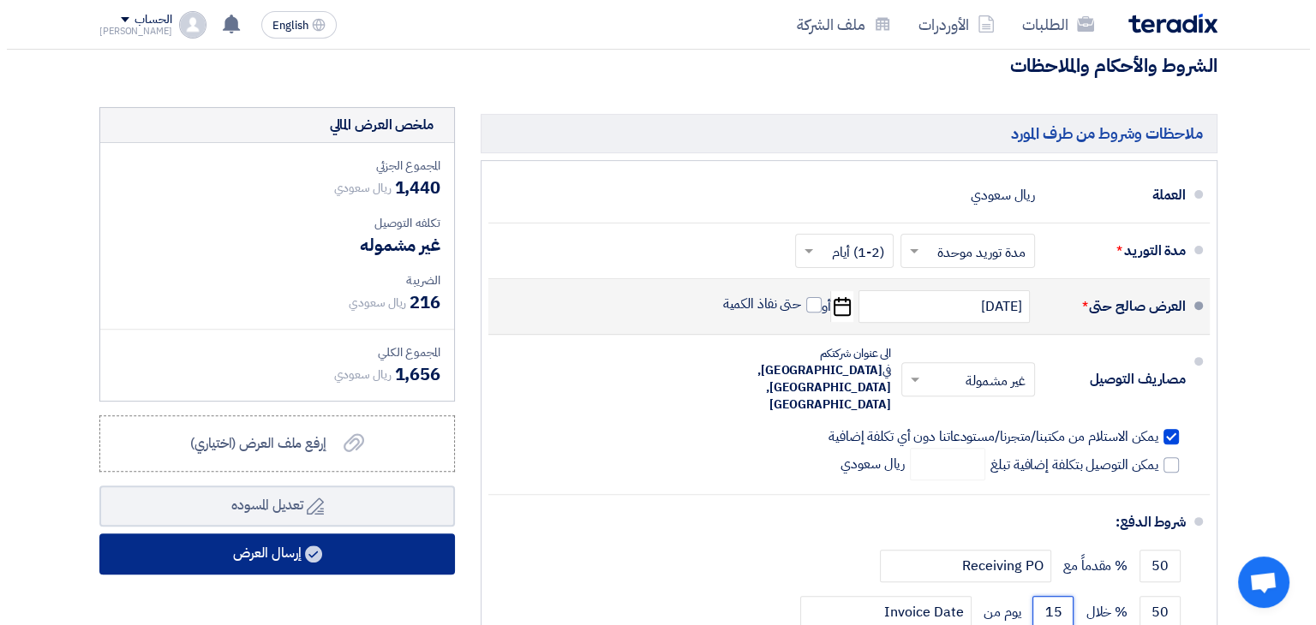
scroll to position [514, 0]
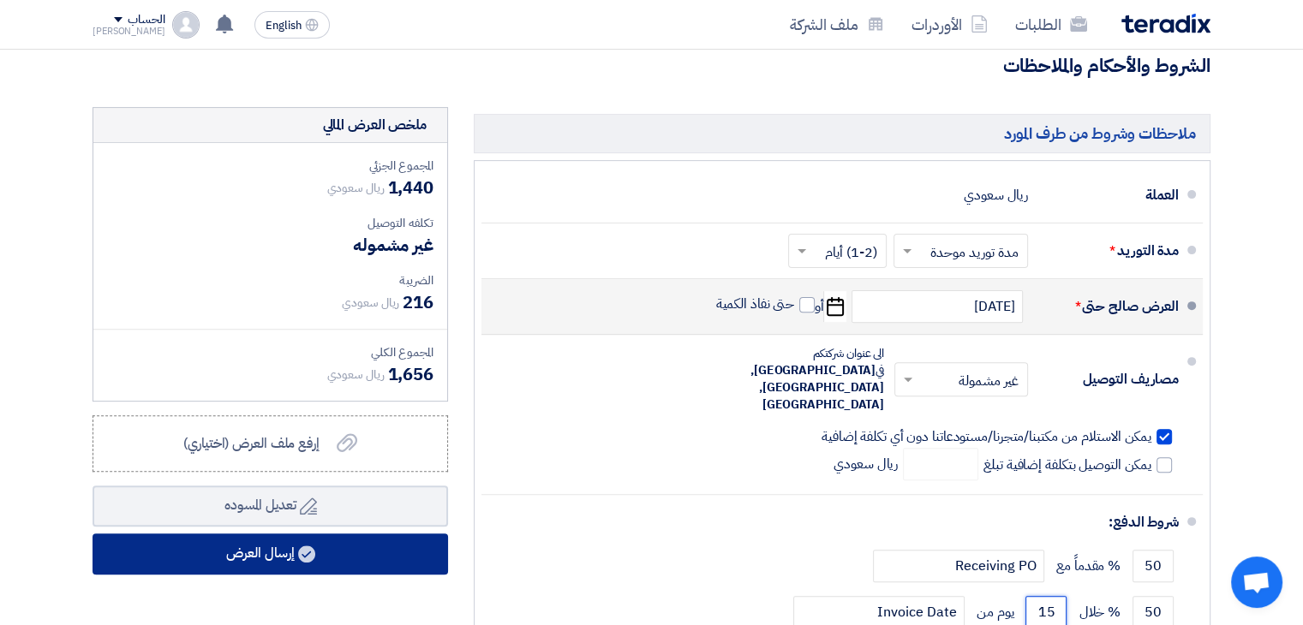
type input "15"
click at [361, 548] on button "إرسال العرض" at bounding box center [271, 554] width 356 height 41
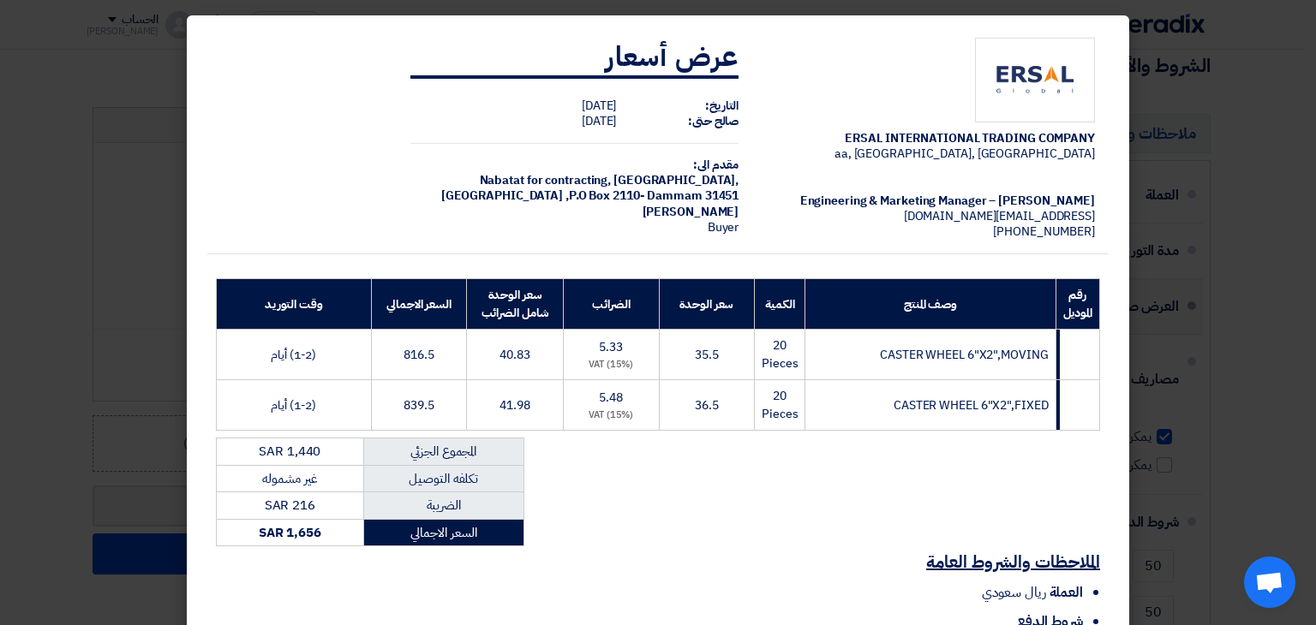
scroll to position [205, 0]
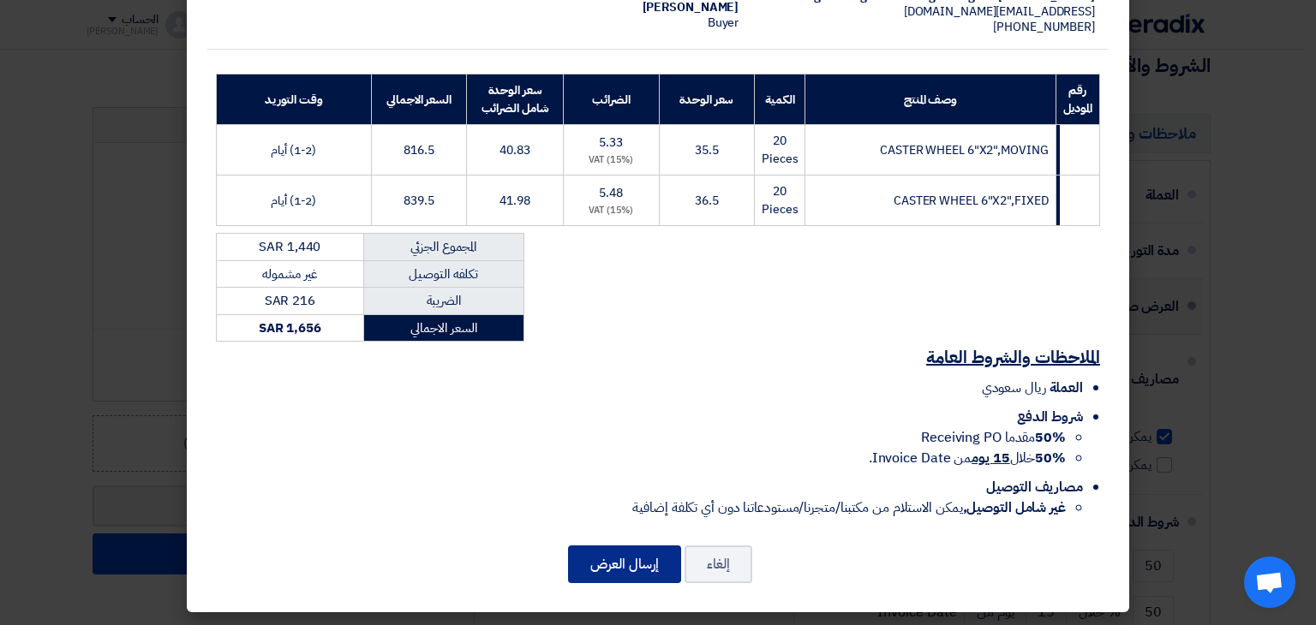
click at [630, 568] on button "إرسال العرض" at bounding box center [624, 565] width 113 height 38
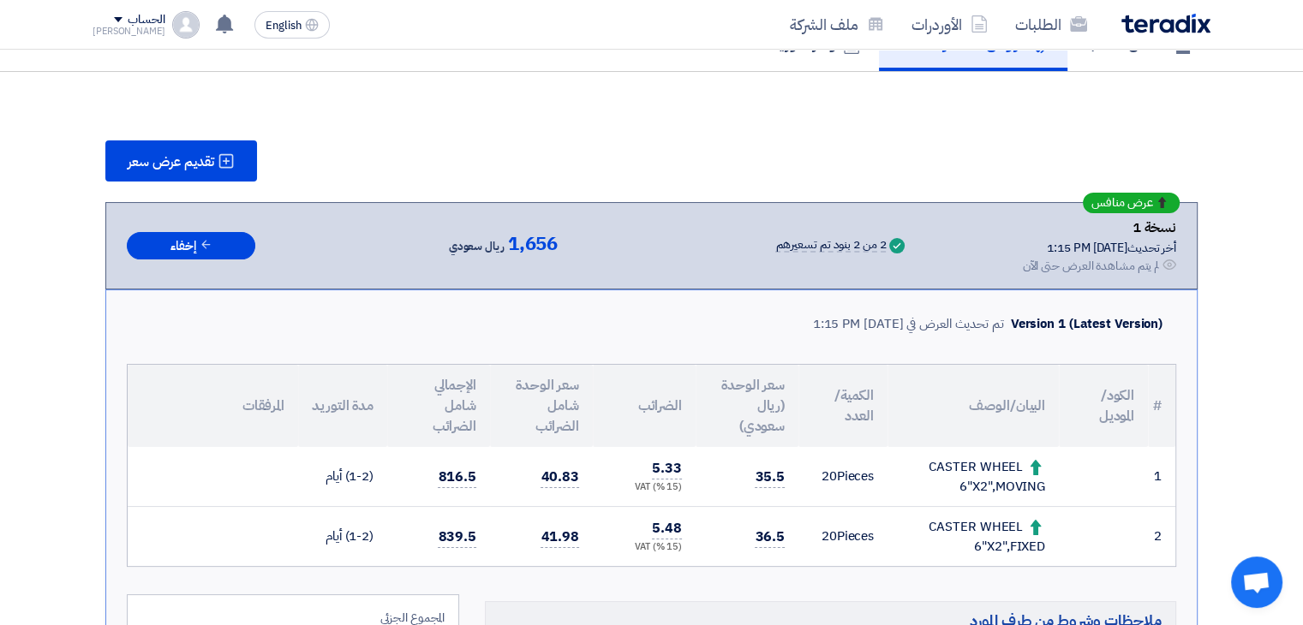
scroll to position [1026, 0]
